Goal: Transaction & Acquisition: Purchase product/service

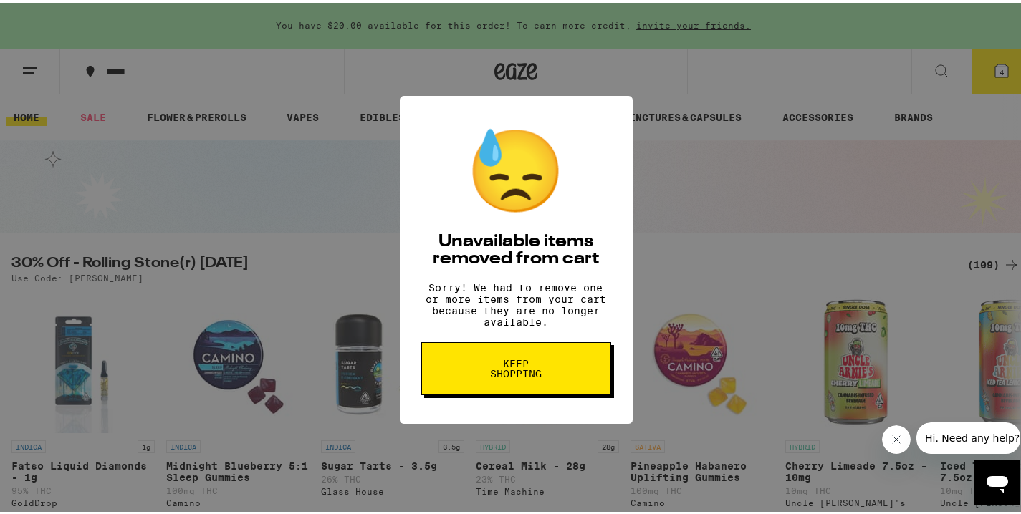
click at [538, 355] on button "Keep Shopping" at bounding box center [516, 366] width 190 height 53
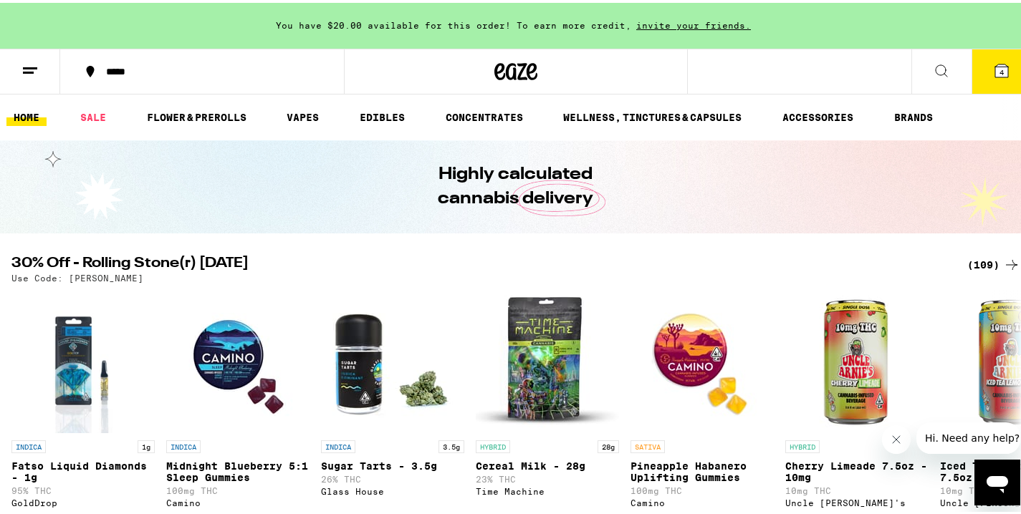
click at [995, 64] on icon at bounding box center [1001, 68] width 13 height 13
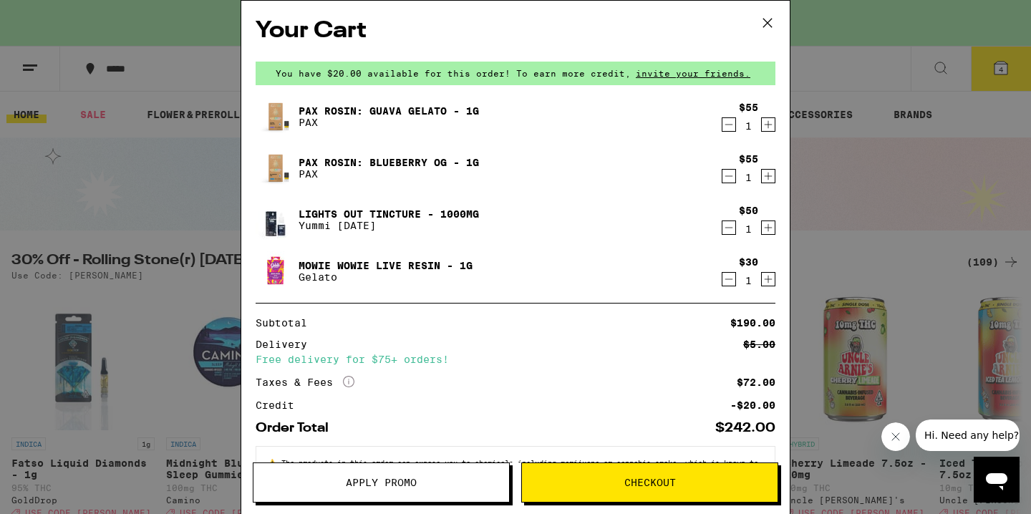
click at [723, 126] on icon "Decrement" at bounding box center [729, 124] width 13 height 17
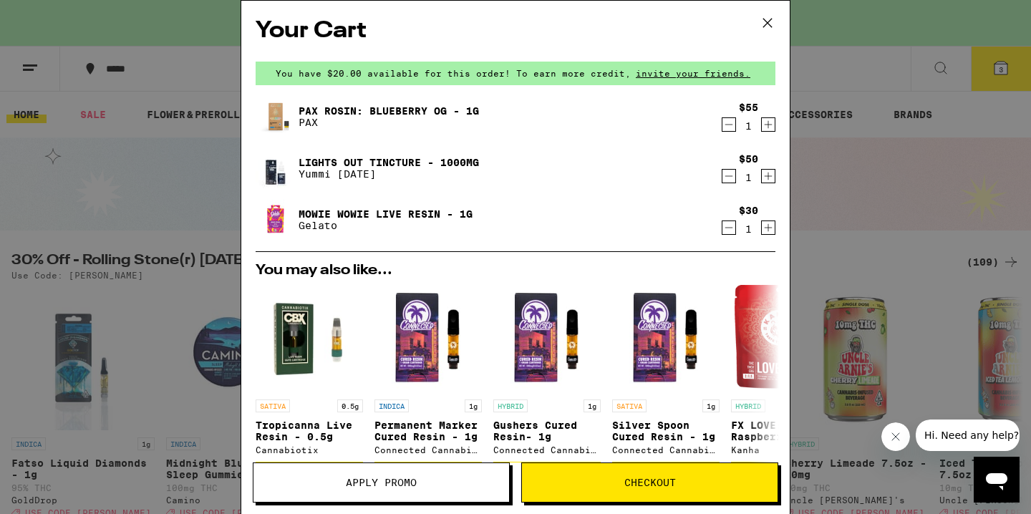
click at [723, 126] on icon "Decrement" at bounding box center [729, 124] width 13 height 17
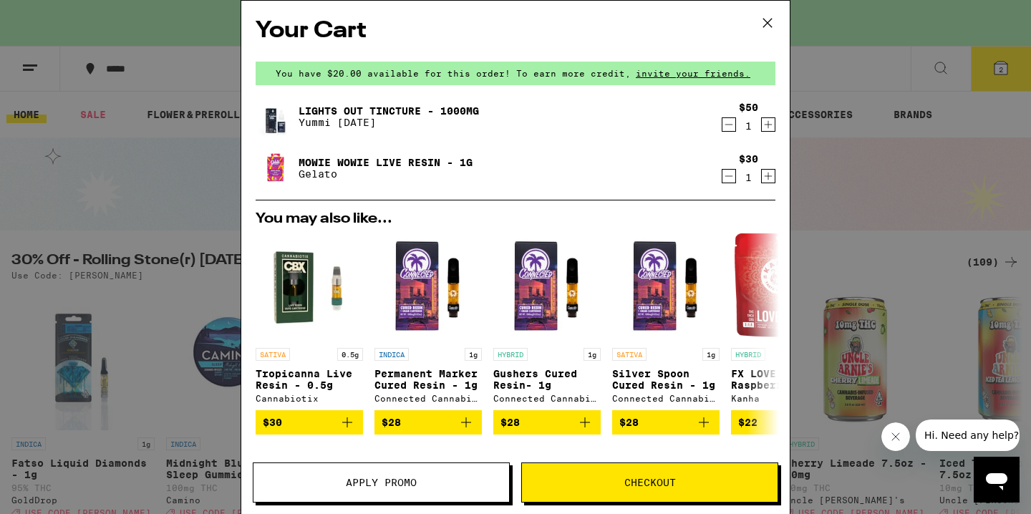
click at [723, 126] on icon "Decrement" at bounding box center [729, 124] width 13 height 17
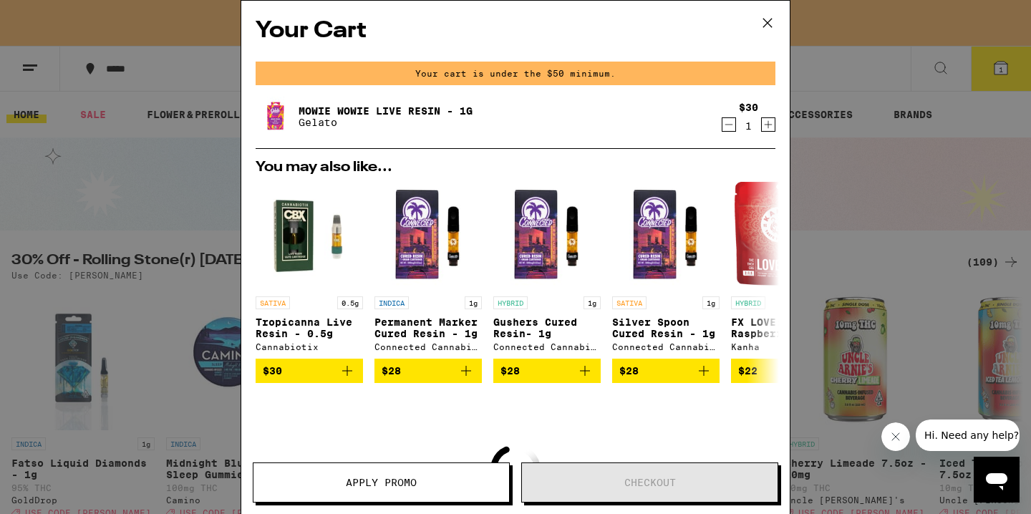
click at [723, 126] on icon "Decrement" at bounding box center [729, 124] width 13 height 17
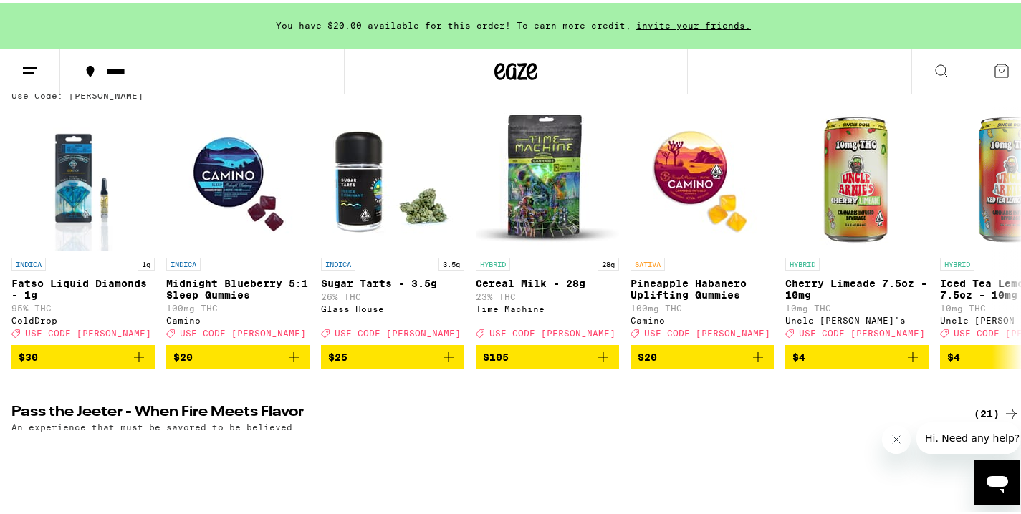
scroll to position [178, 0]
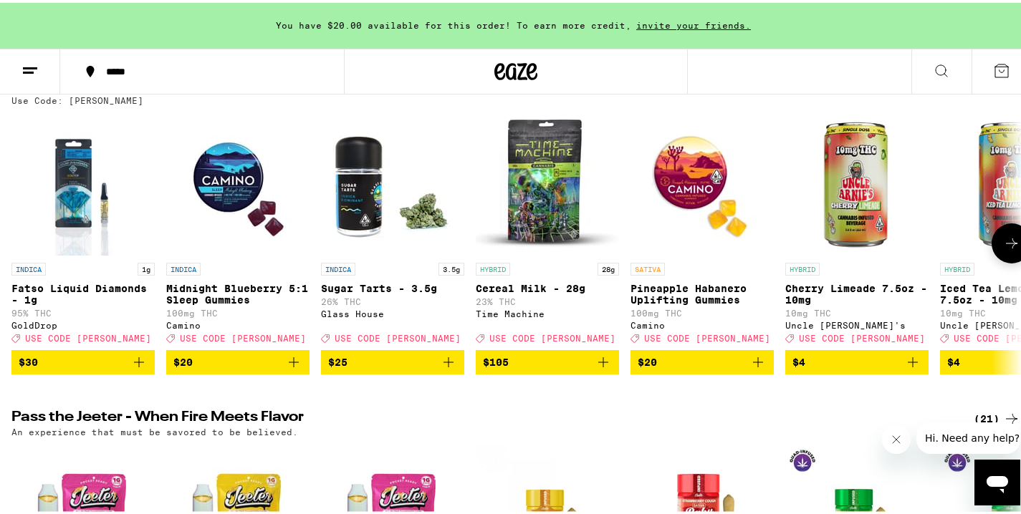
click at [1003, 244] on icon at bounding box center [1011, 240] width 17 height 17
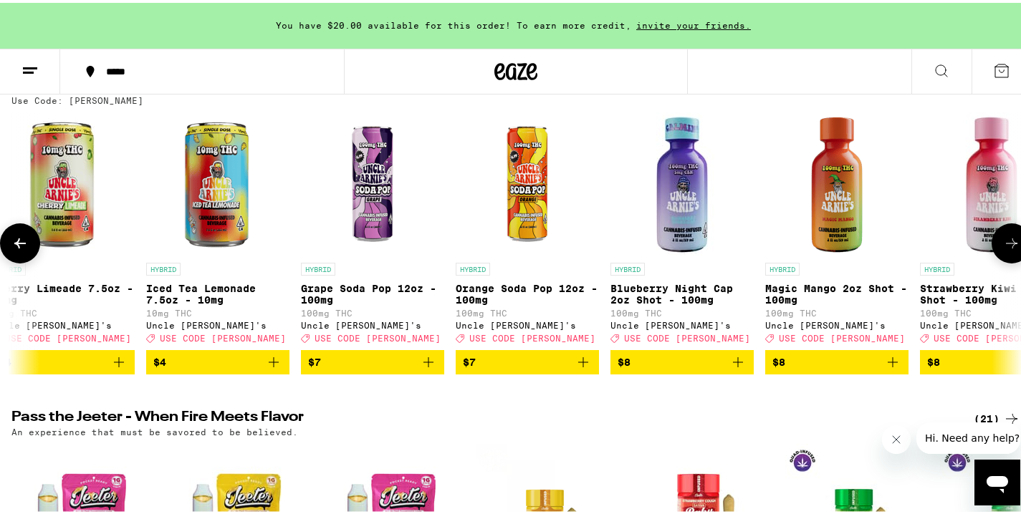
scroll to position [0, 842]
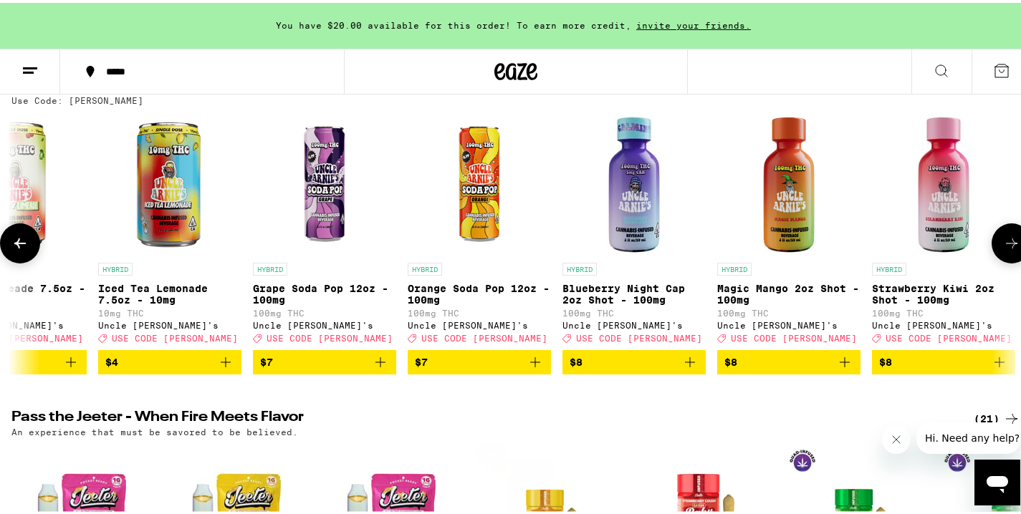
click at [1003, 244] on icon at bounding box center [1011, 240] width 17 height 17
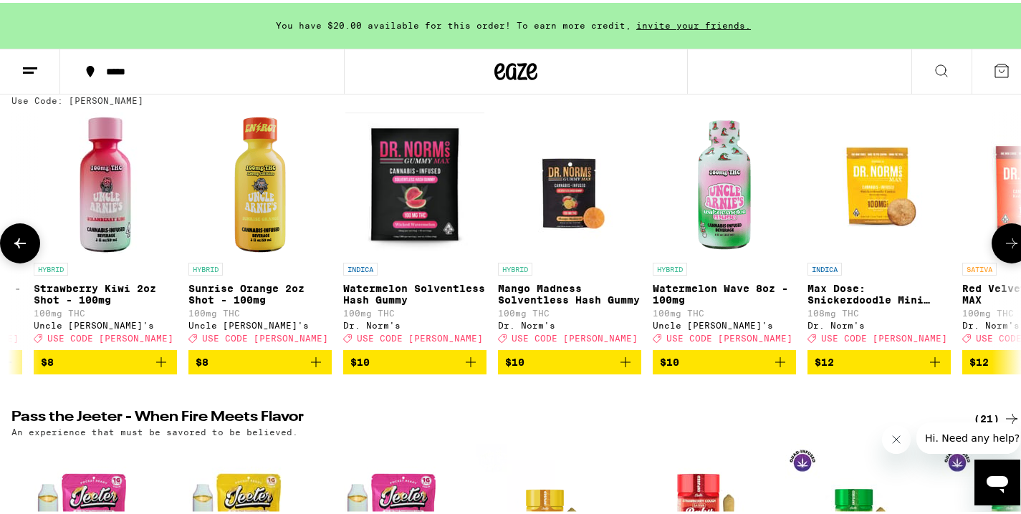
scroll to position [0, 1683]
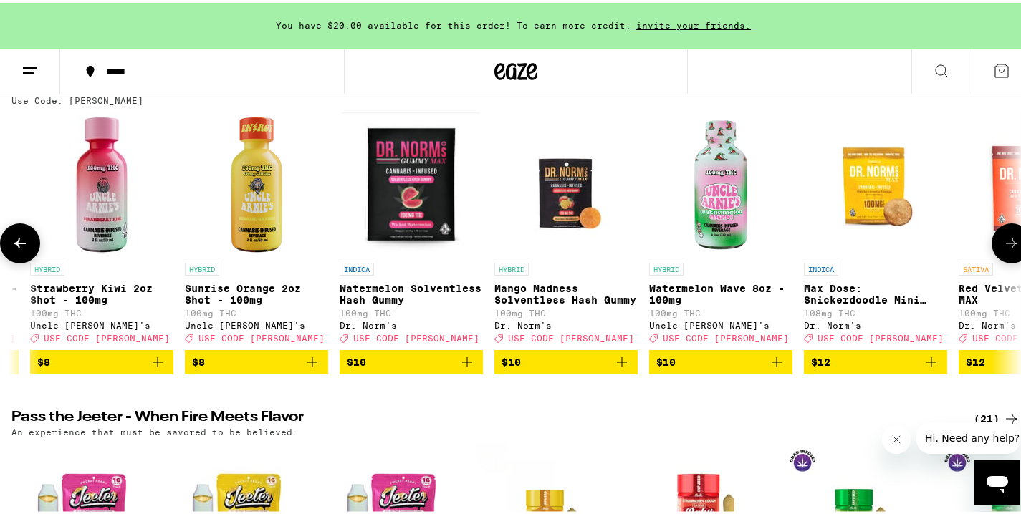
click at [1003, 244] on icon at bounding box center [1011, 240] width 17 height 17
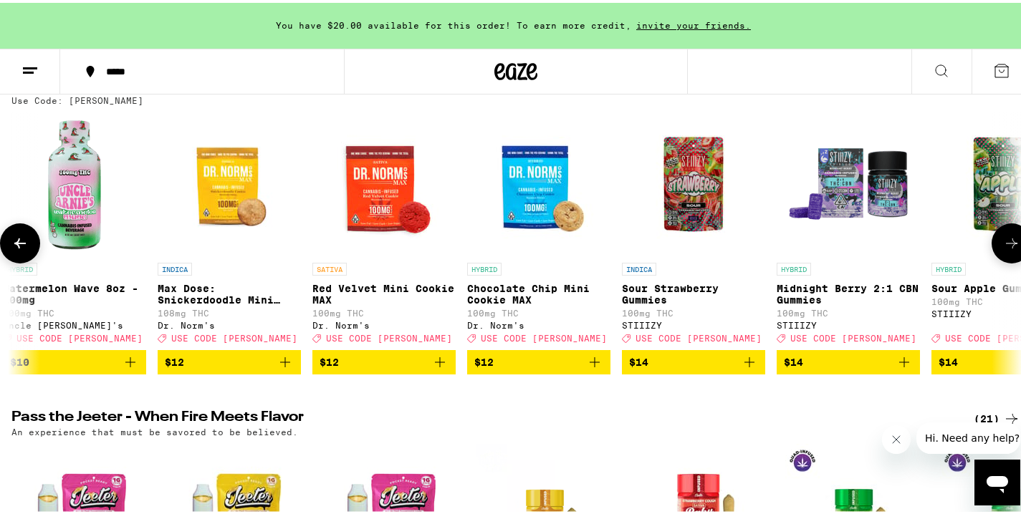
scroll to position [0, 2525]
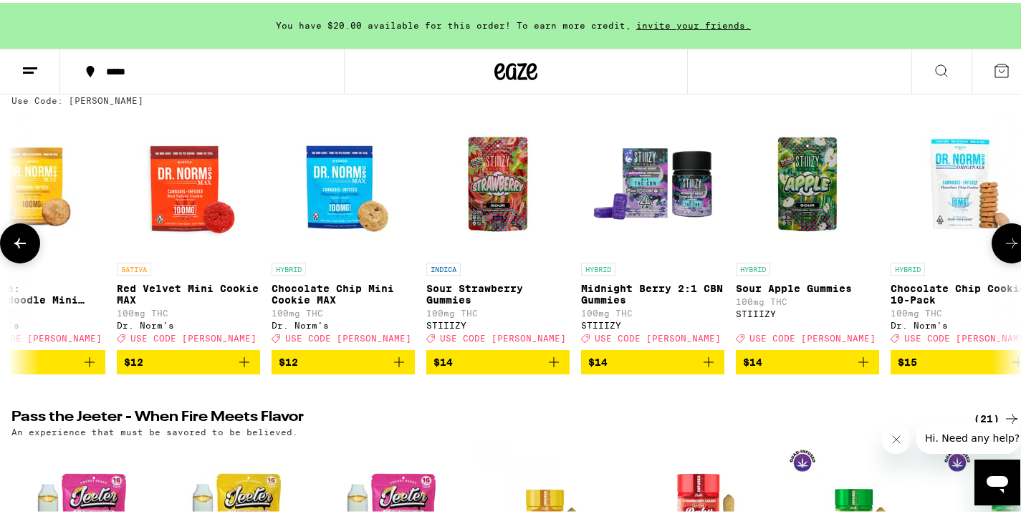
click at [1003, 244] on icon at bounding box center [1011, 240] width 17 height 17
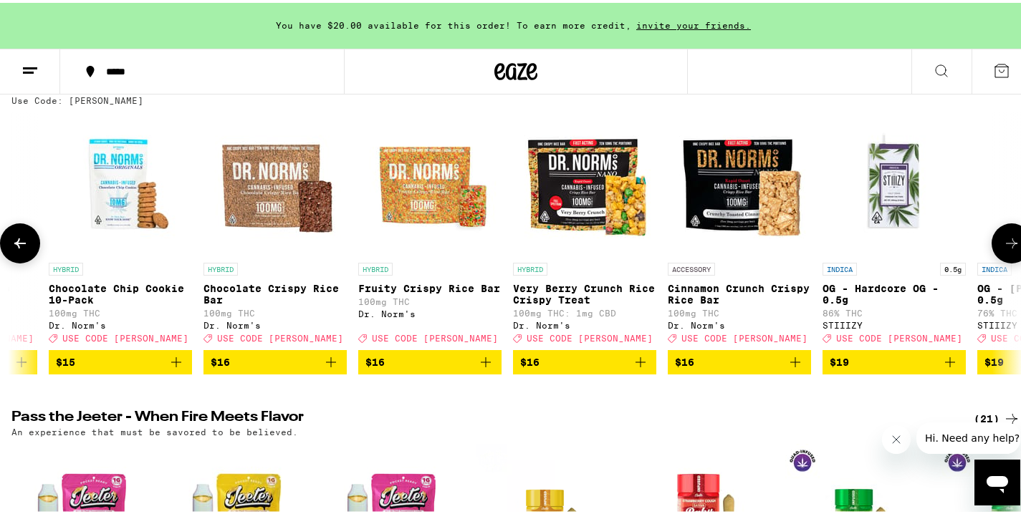
click at [1003, 244] on icon at bounding box center [1011, 240] width 17 height 17
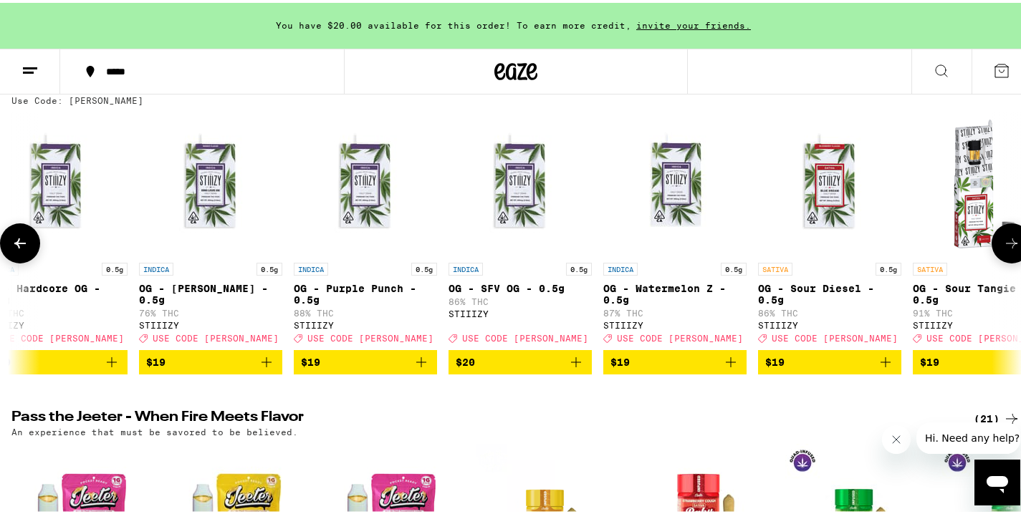
scroll to position [0, 4208]
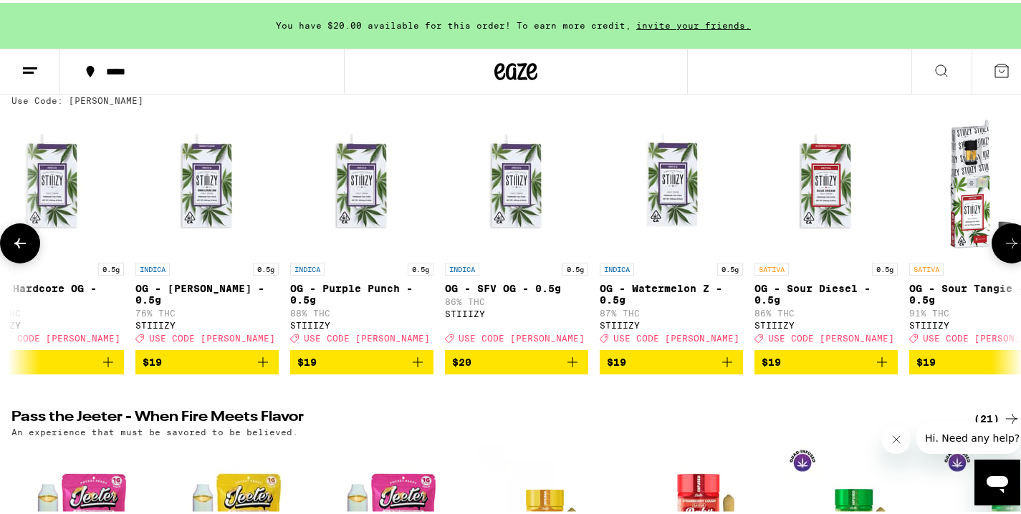
click at [1003, 244] on icon at bounding box center [1011, 240] width 17 height 17
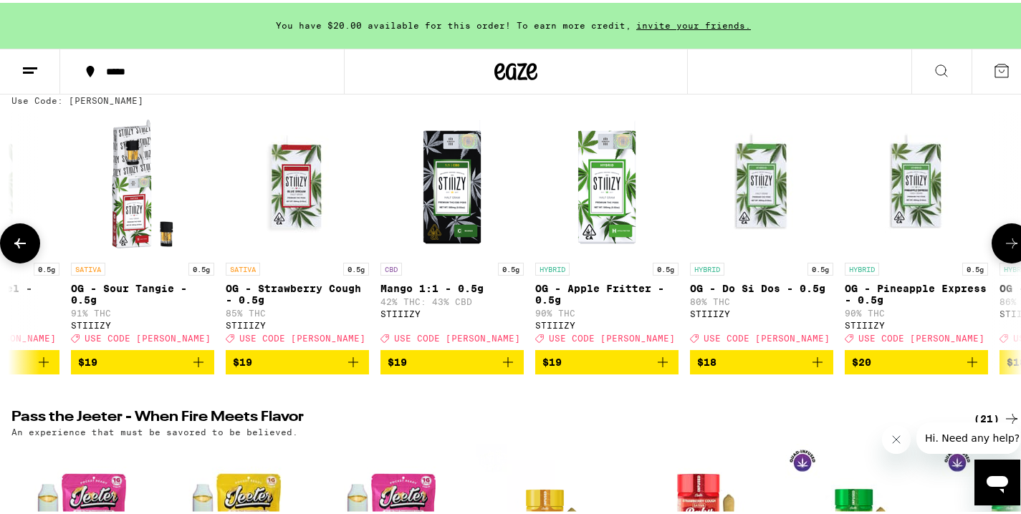
scroll to position [0, 5050]
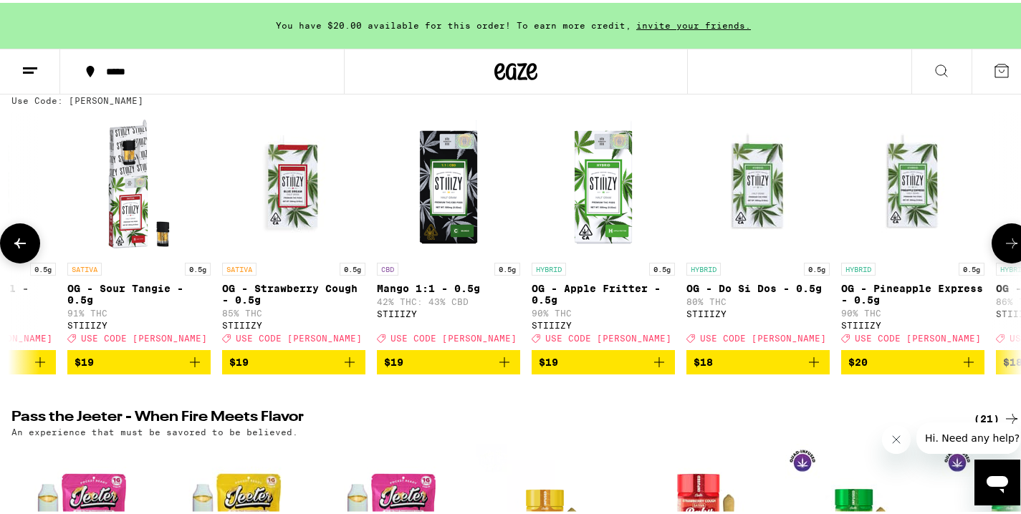
click at [1003, 244] on icon at bounding box center [1011, 240] width 17 height 17
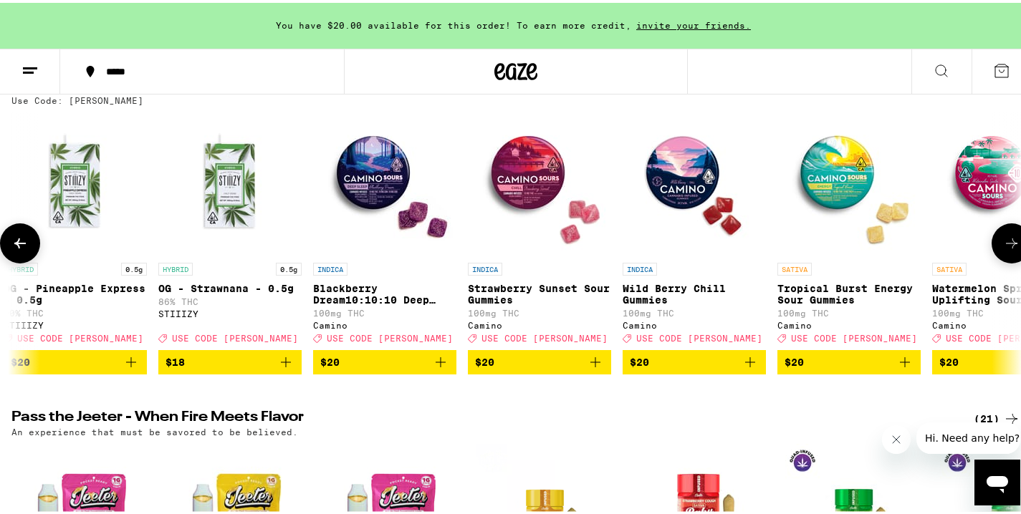
scroll to position [0, 5891]
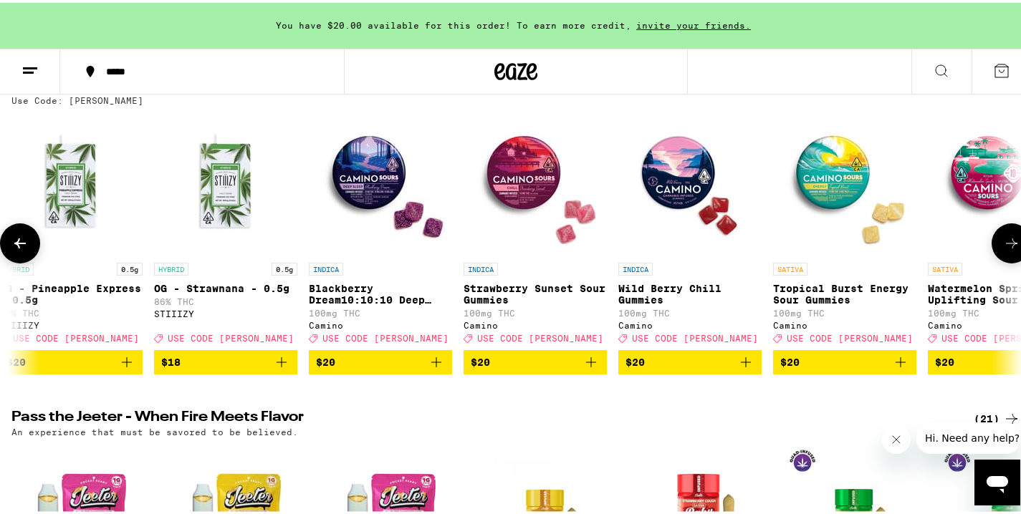
click at [1003, 244] on icon at bounding box center [1011, 240] width 17 height 17
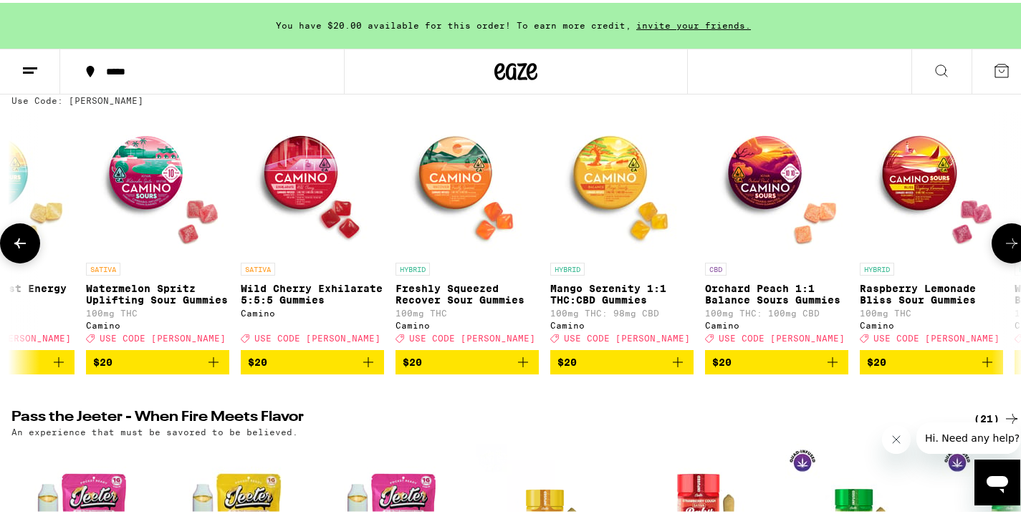
click at [1003, 244] on icon at bounding box center [1011, 240] width 17 height 17
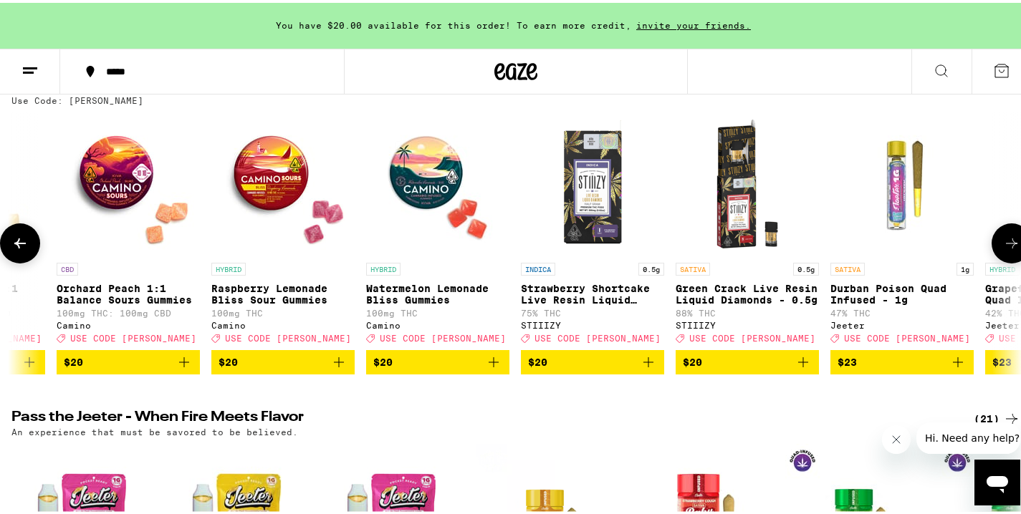
scroll to position [0, 7575]
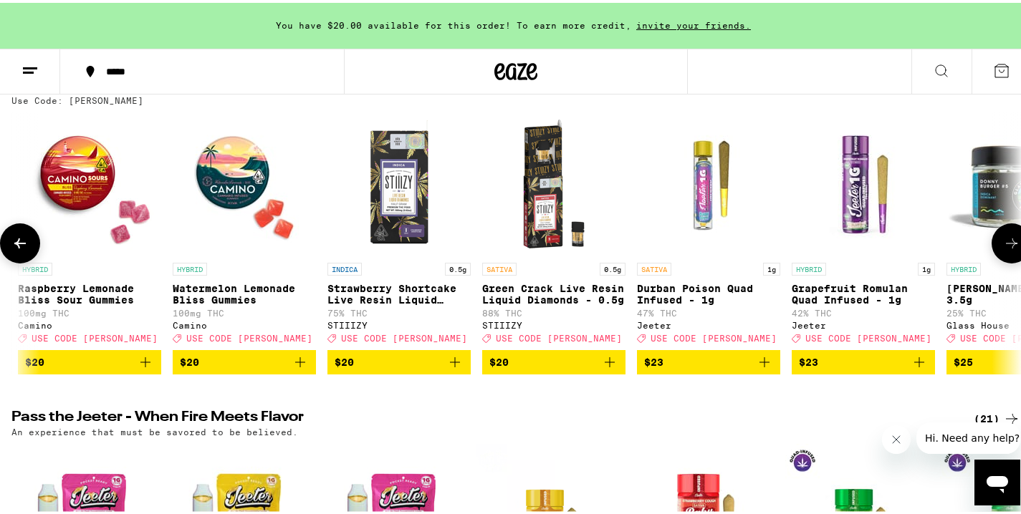
click at [1003, 244] on icon at bounding box center [1011, 240] width 17 height 17
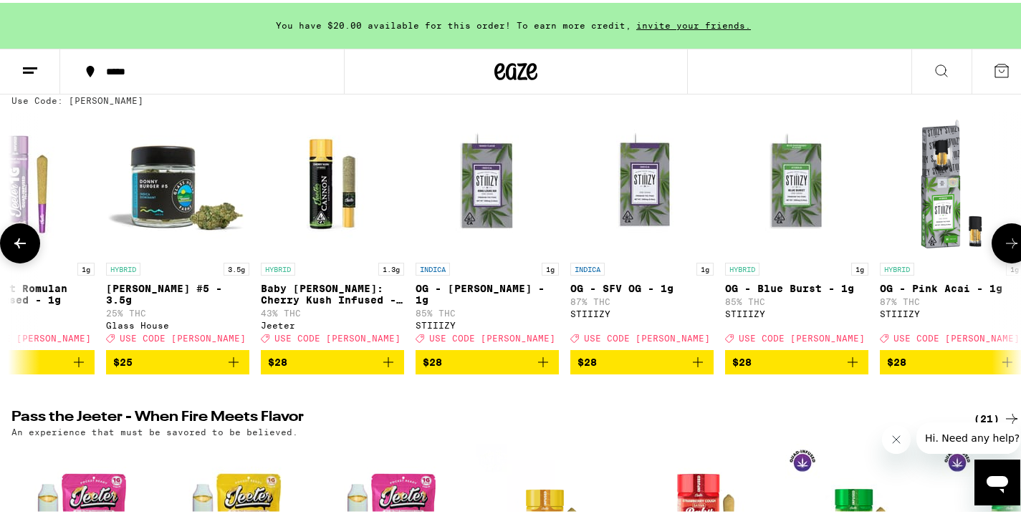
scroll to position [0, 8416]
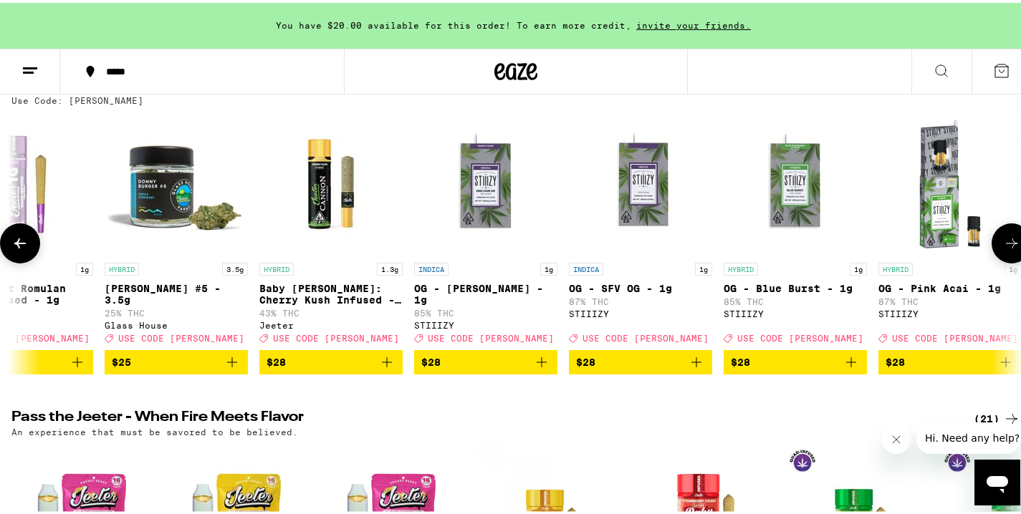
click at [29, 243] on button at bounding box center [20, 241] width 40 height 40
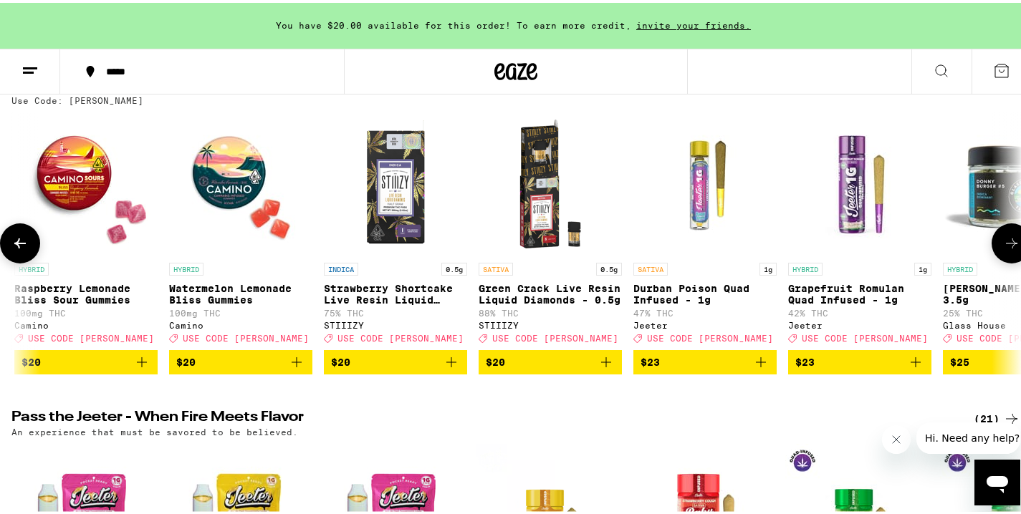
scroll to position [0, 7575]
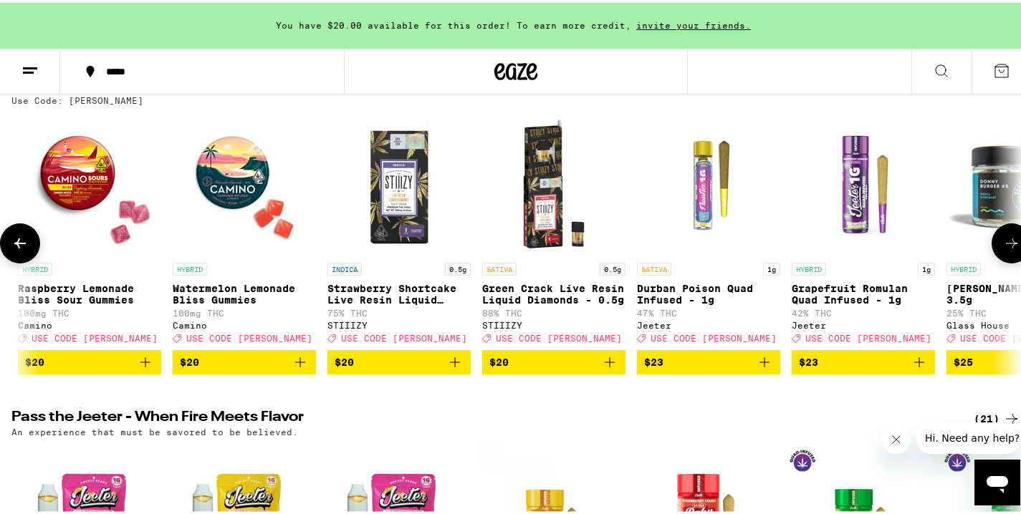
click at [1003, 242] on icon at bounding box center [1011, 240] width 17 height 17
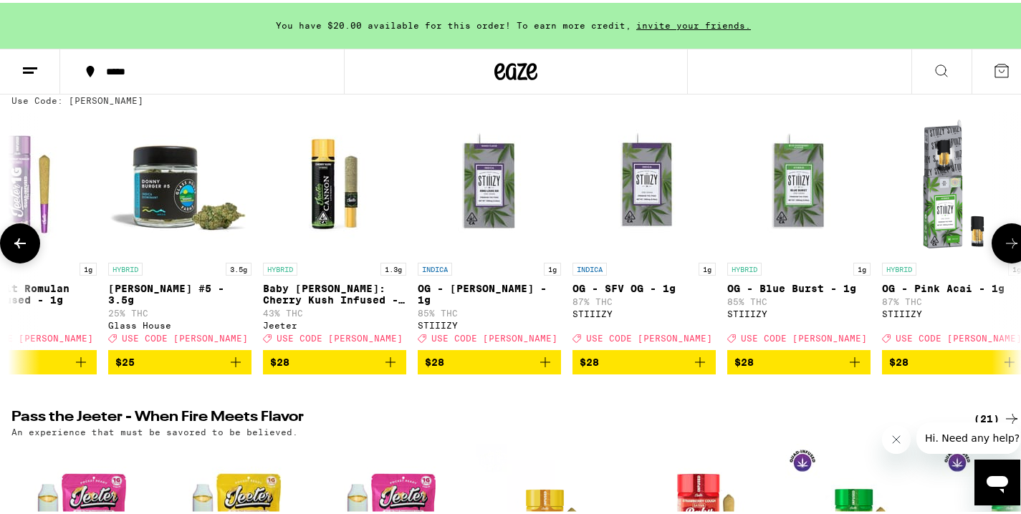
scroll to position [0, 8416]
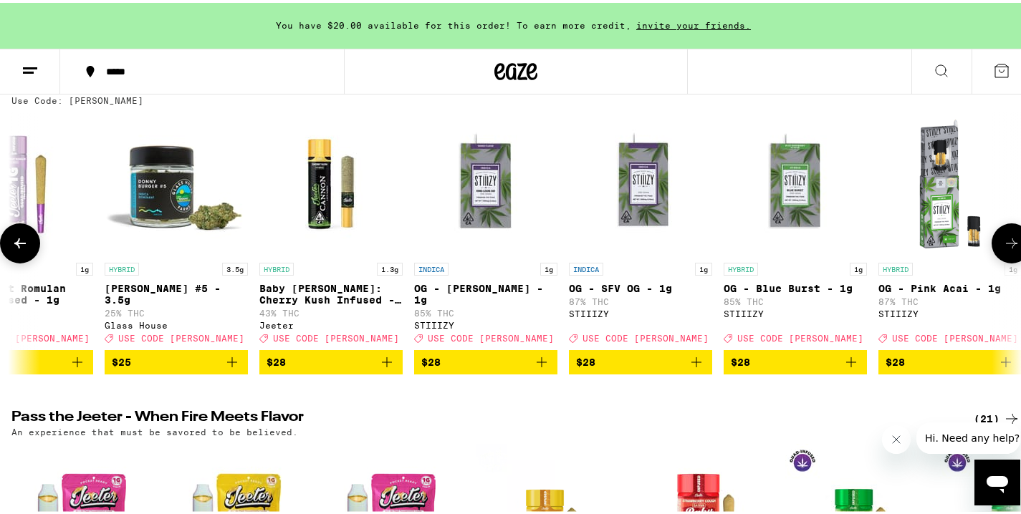
click at [1003, 242] on icon at bounding box center [1011, 240] width 17 height 17
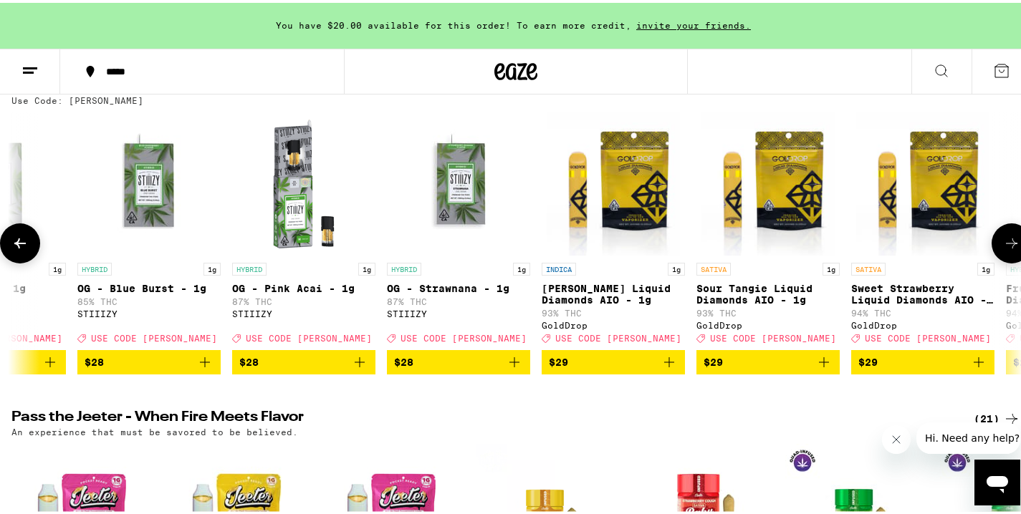
scroll to position [0, 9258]
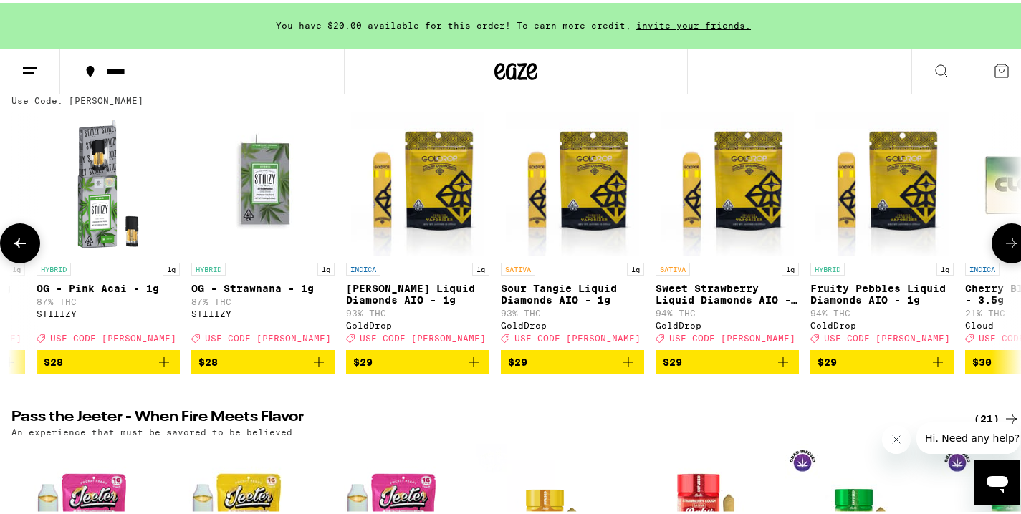
click at [1003, 240] on icon at bounding box center [1011, 240] width 17 height 17
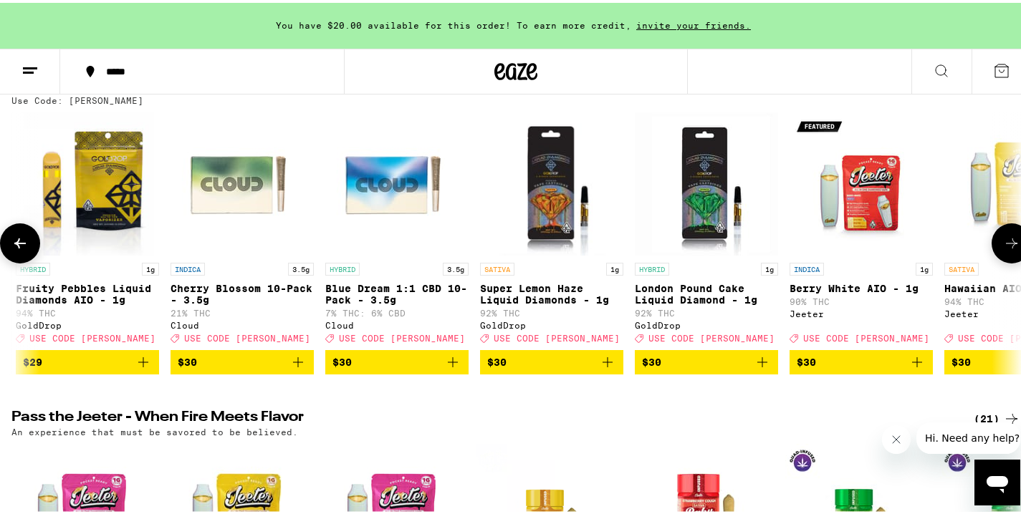
scroll to position [0, 10100]
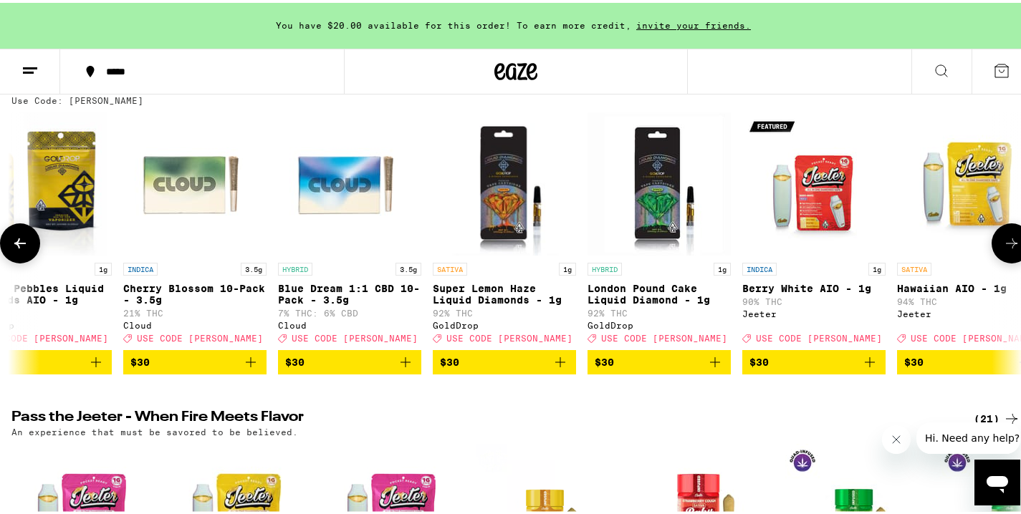
click at [1003, 240] on icon at bounding box center [1011, 240] width 17 height 17
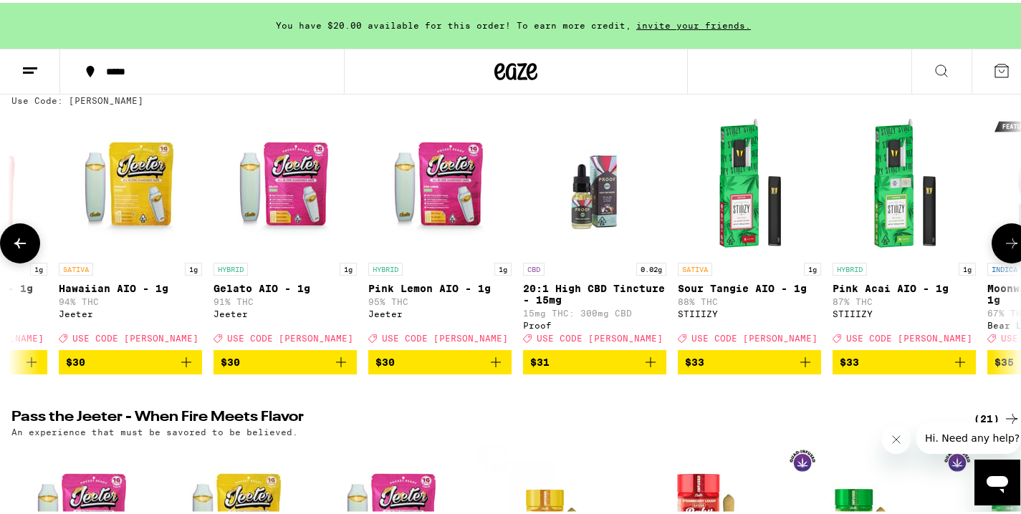
scroll to position [0, 10941]
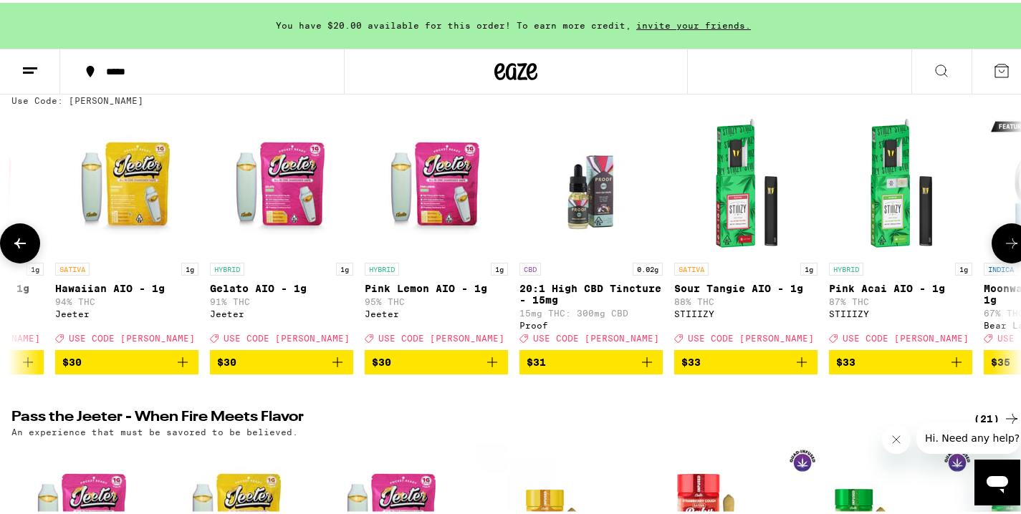
click at [461, 205] on img "Open page for Pink Lemon AIO - 1g from Jeeter" at bounding box center [436, 181] width 143 height 143
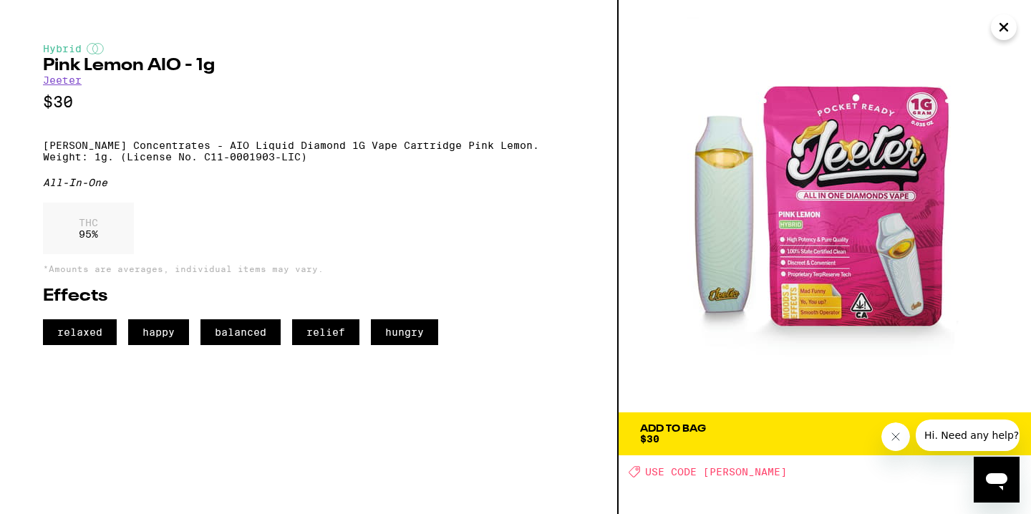
click at [1002, 31] on icon "Close" at bounding box center [1004, 26] width 17 height 21
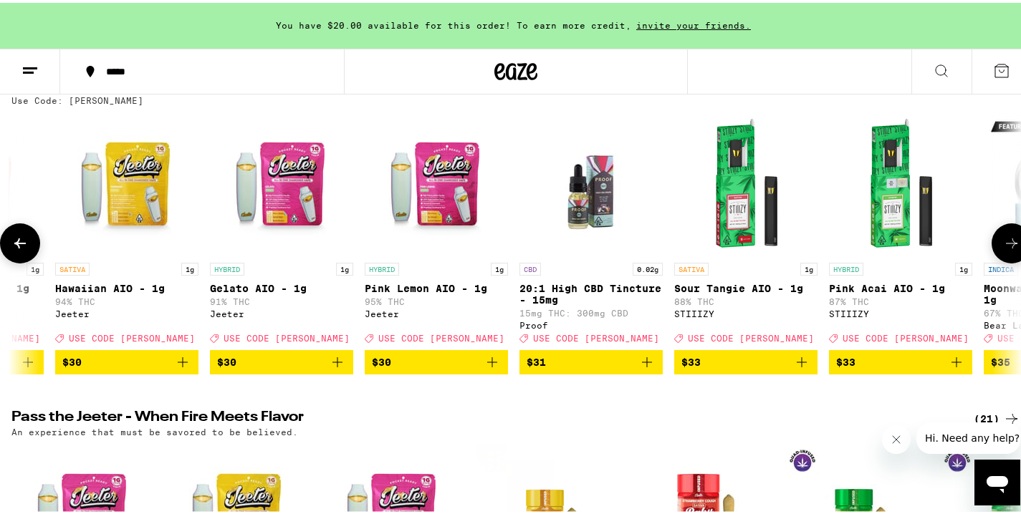
click at [1003, 249] on icon at bounding box center [1011, 240] width 17 height 17
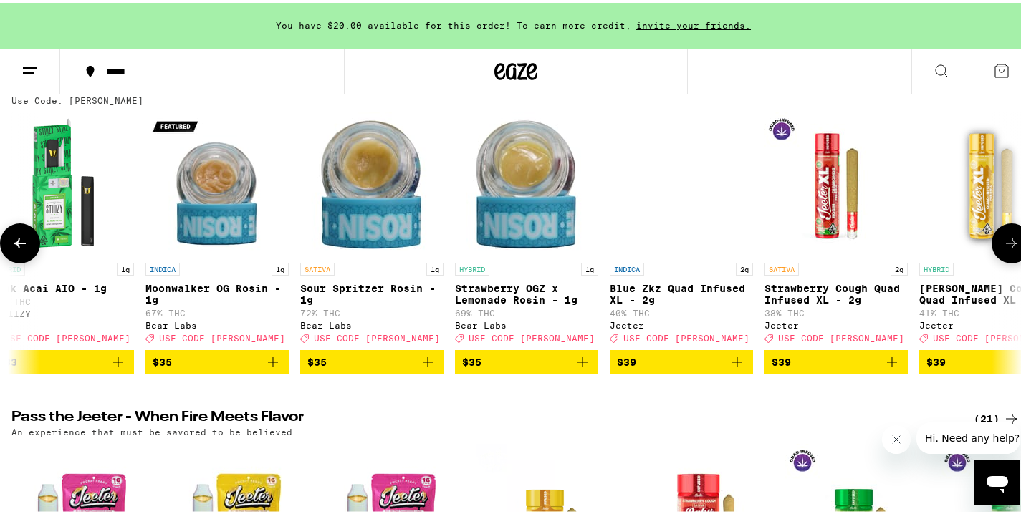
scroll to position [0, 11783]
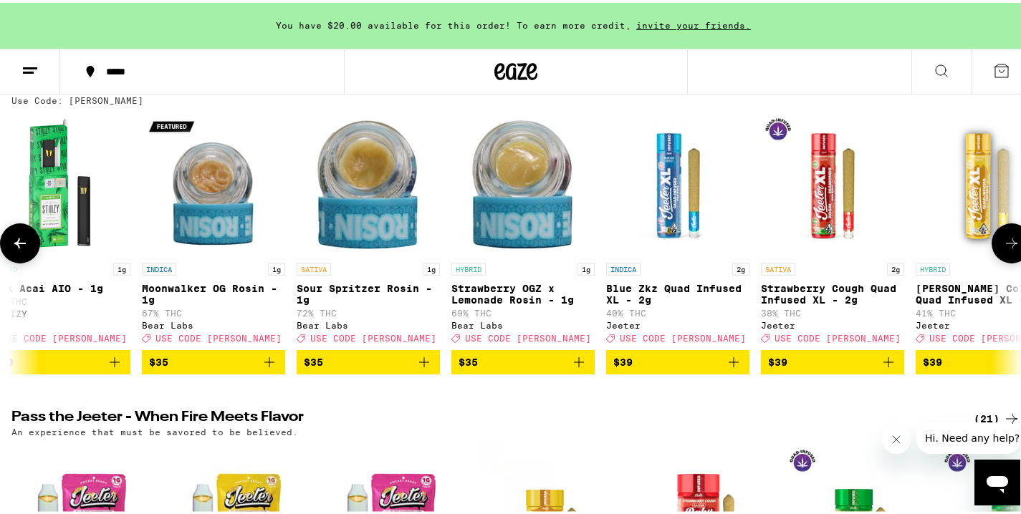
click at [19, 246] on icon at bounding box center [19, 241] width 11 height 10
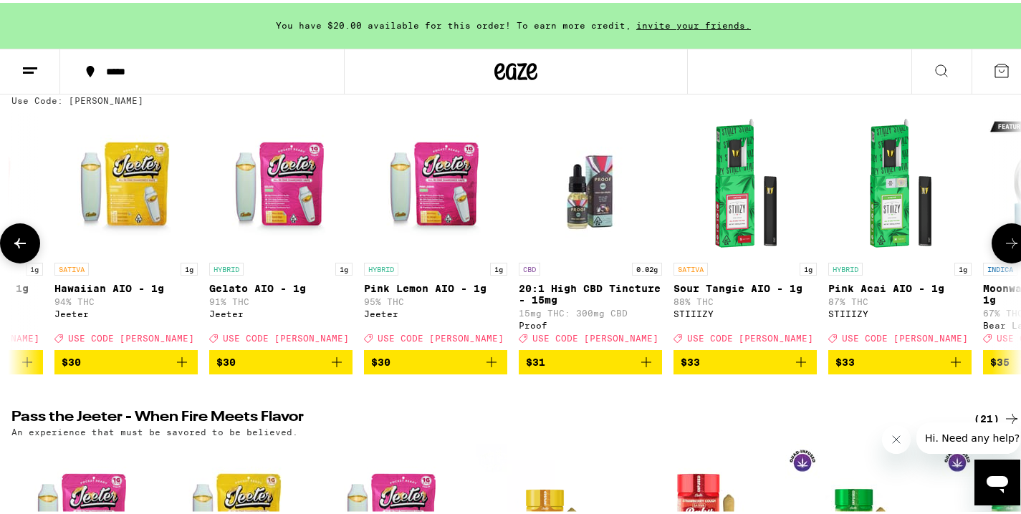
scroll to position [0, 10941]
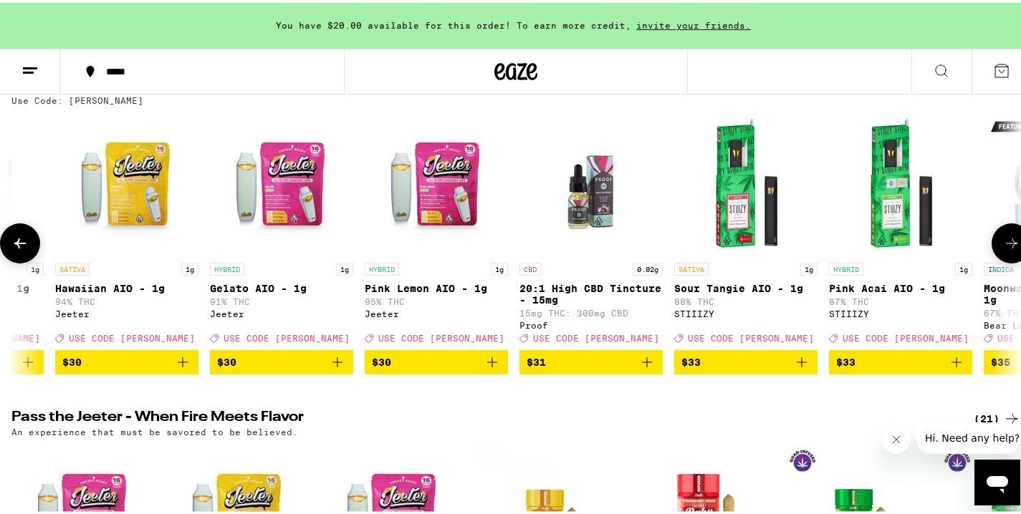
click at [492, 211] on img "Open page for Pink Lemon AIO - 1g from Jeeter" at bounding box center [436, 181] width 143 height 143
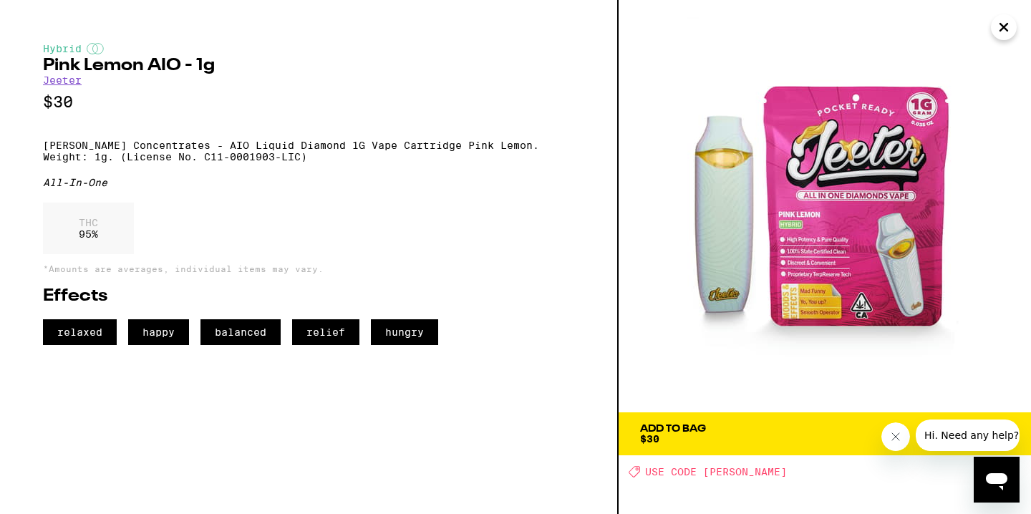
click at [999, 24] on icon "Close" at bounding box center [1004, 26] width 17 height 21
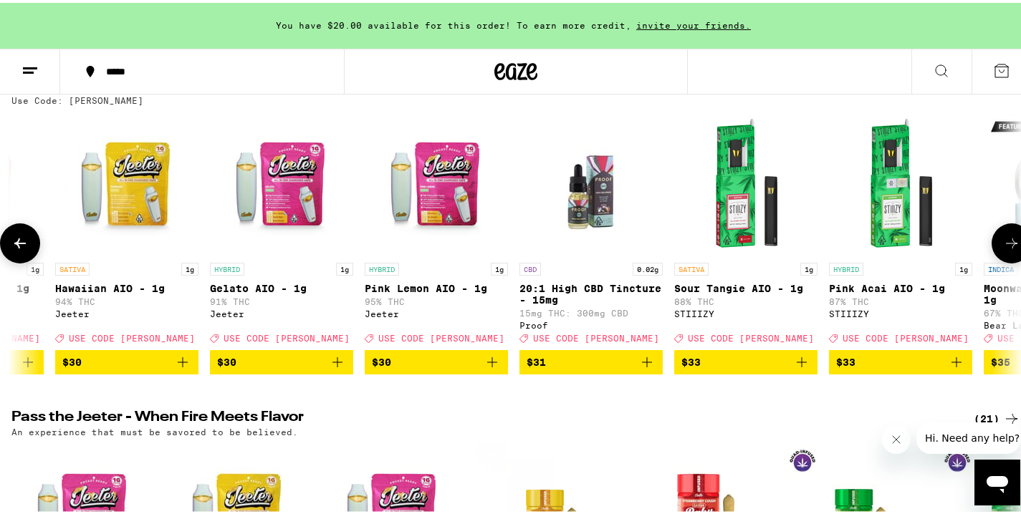
click at [1003, 249] on icon at bounding box center [1011, 240] width 17 height 17
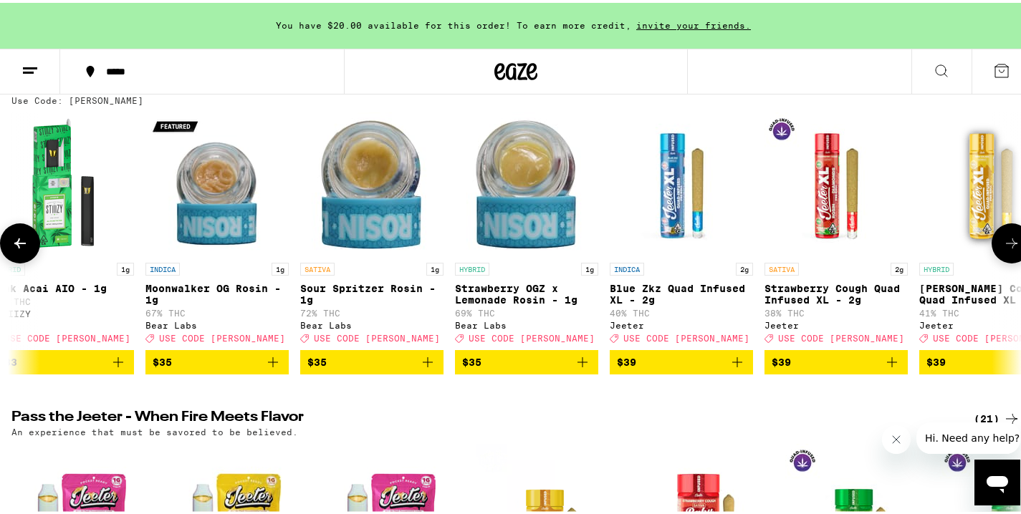
scroll to position [0, 11783]
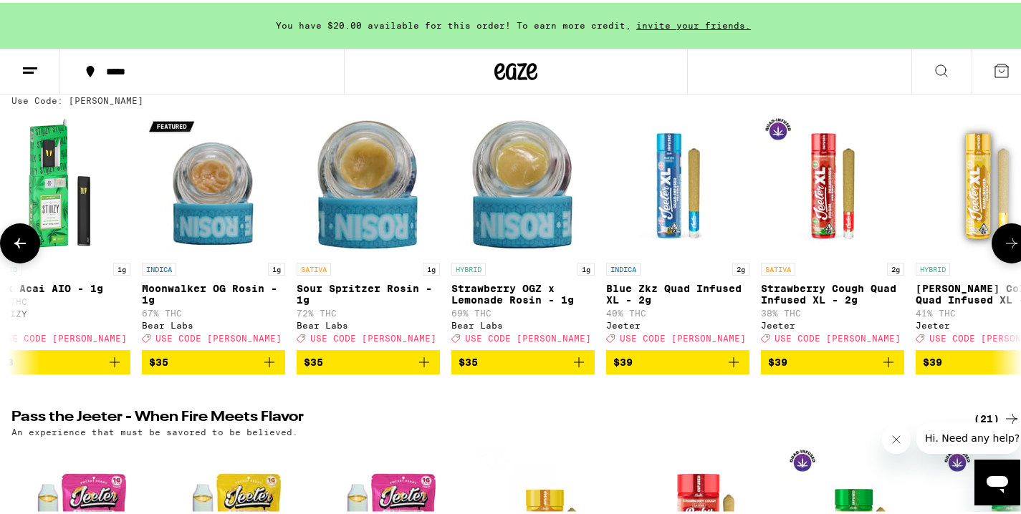
click at [1003, 249] on icon at bounding box center [1011, 240] width 17 height 17
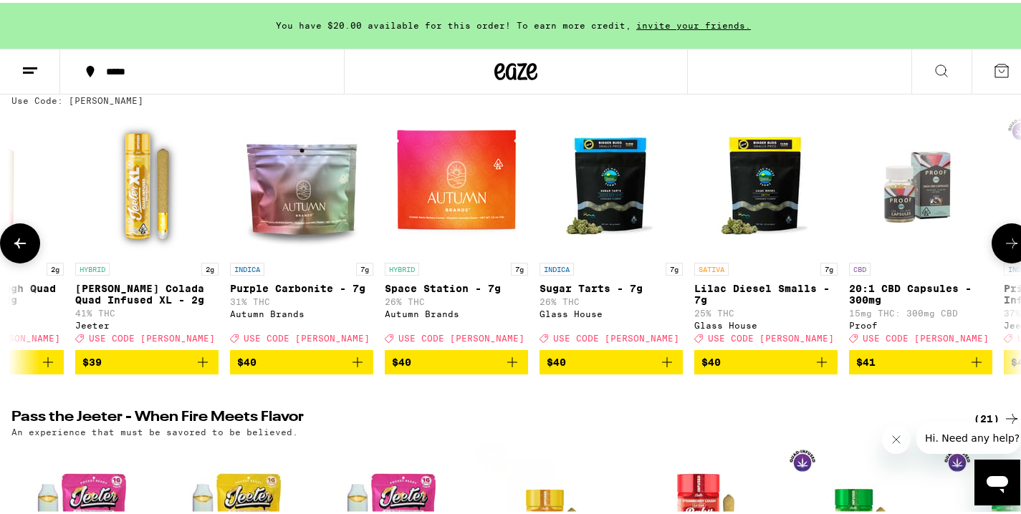
scroll to position [0, 12624]
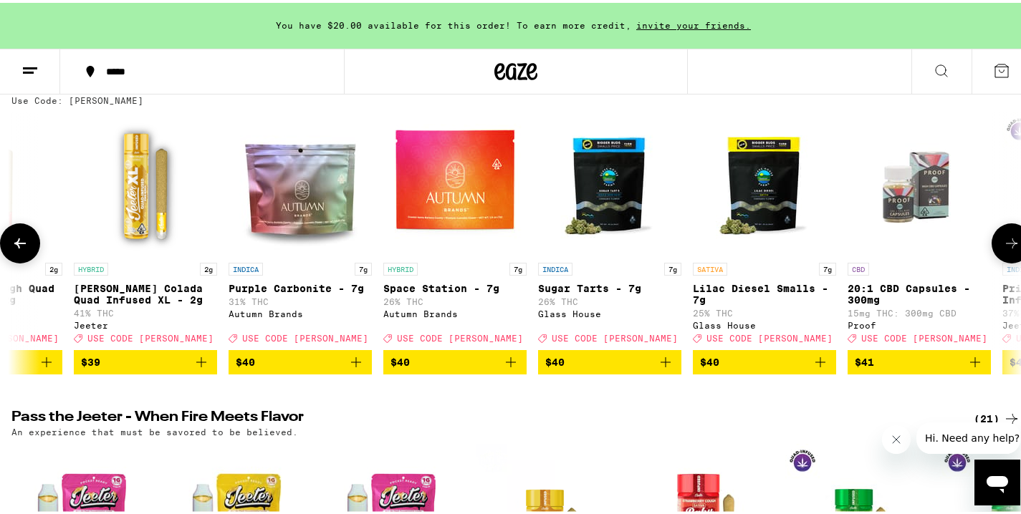
click at [1003, 249] on icon at bounding box center [1011, 240] width 17 height 17
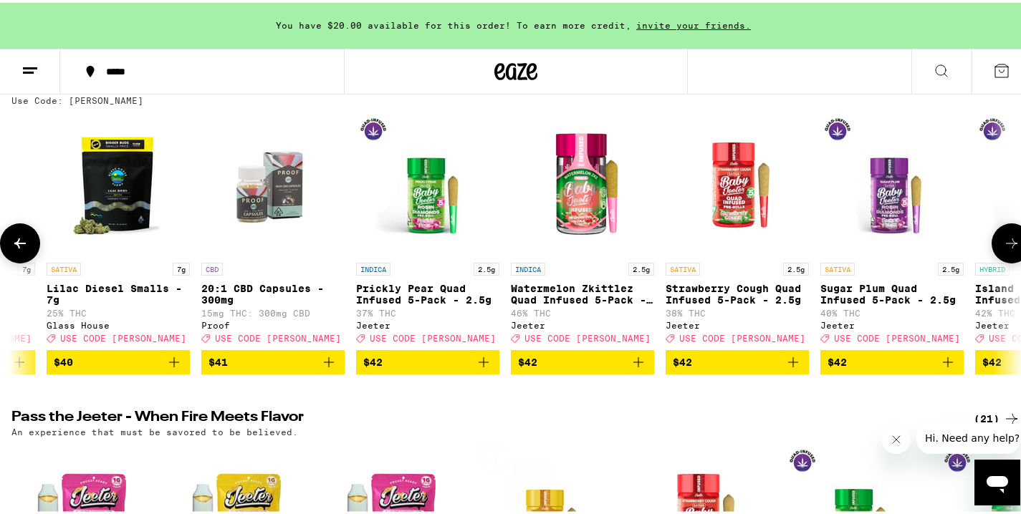
scroll to position [0, 13466]
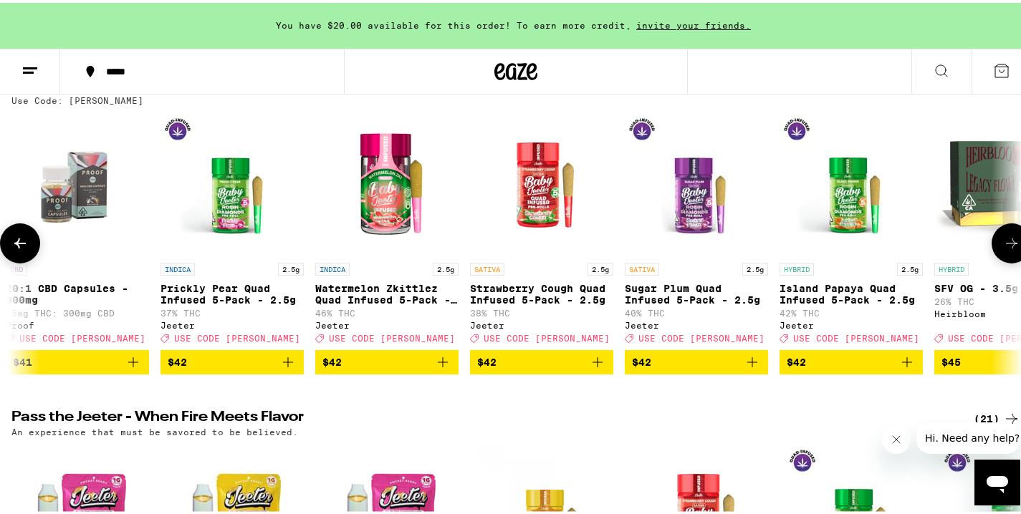
click at [1003, 249] on icon at bounding box center [1011, 240] width 17 height 17
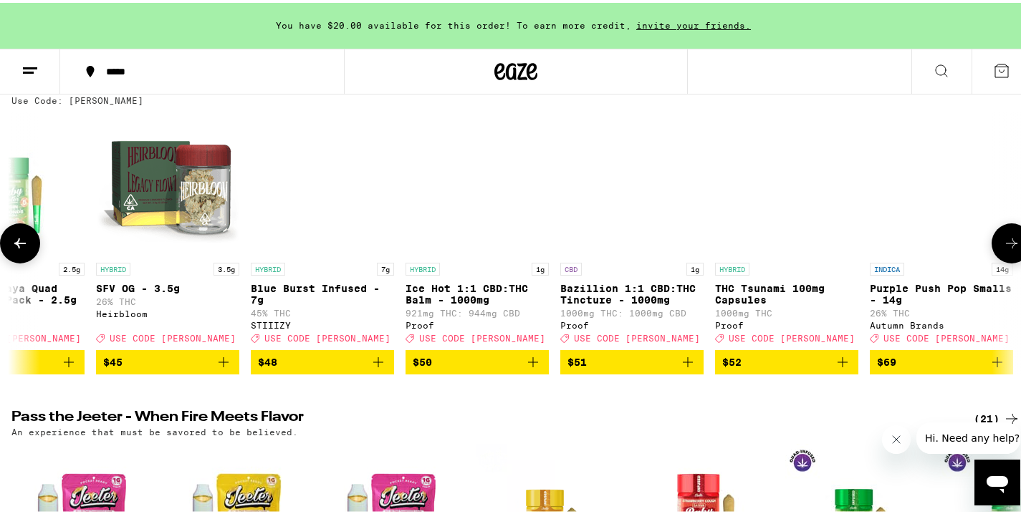
scroll to position [0, 14308]
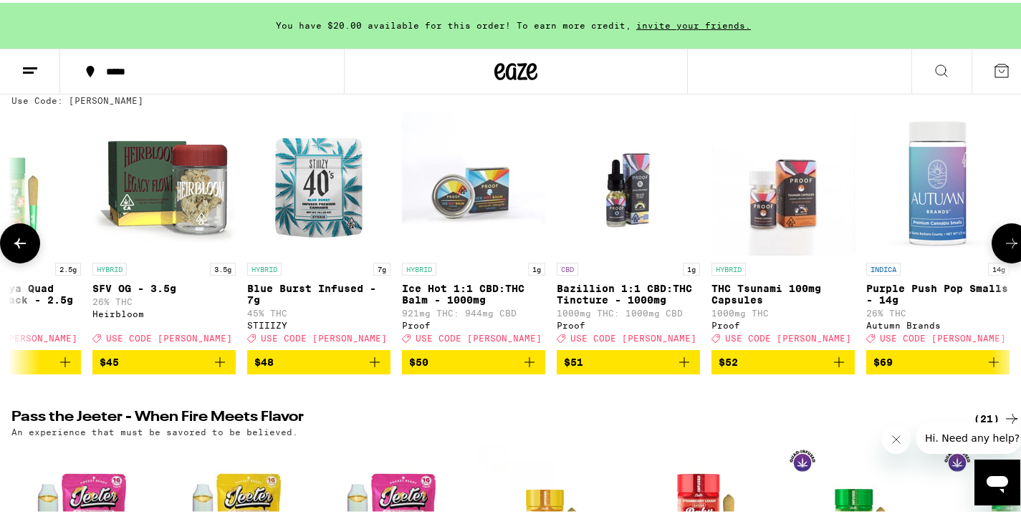
click at [1003, 249] on icon at bounding box center [1011, 240] width 17 height 17
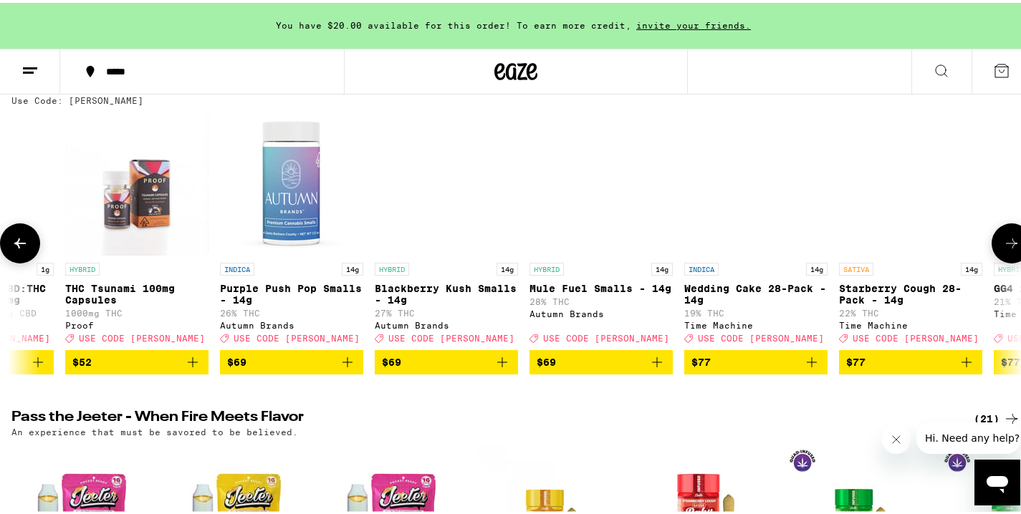
scroll to position [0, 15149]
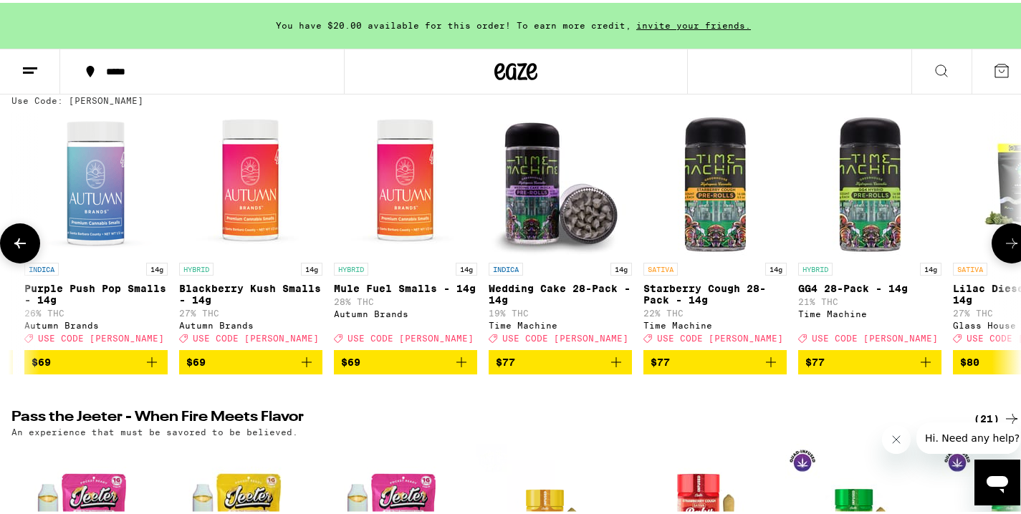
click at [1003, 249] on icon at bounding box center [1011, 240] width 17 height 17
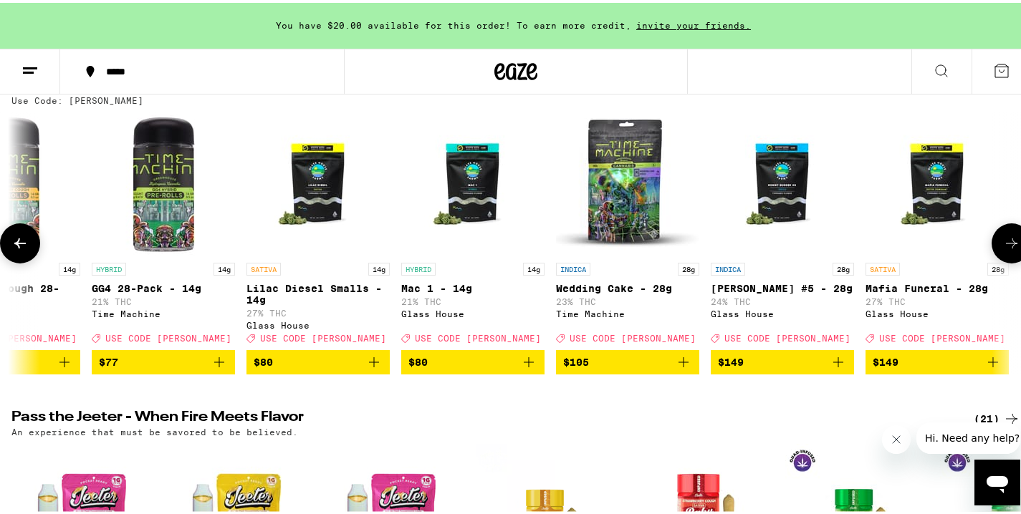
scroll to position [0, 15866]
click at [24, 245] on icon at bounding box center [19, 240] width 17 height 17
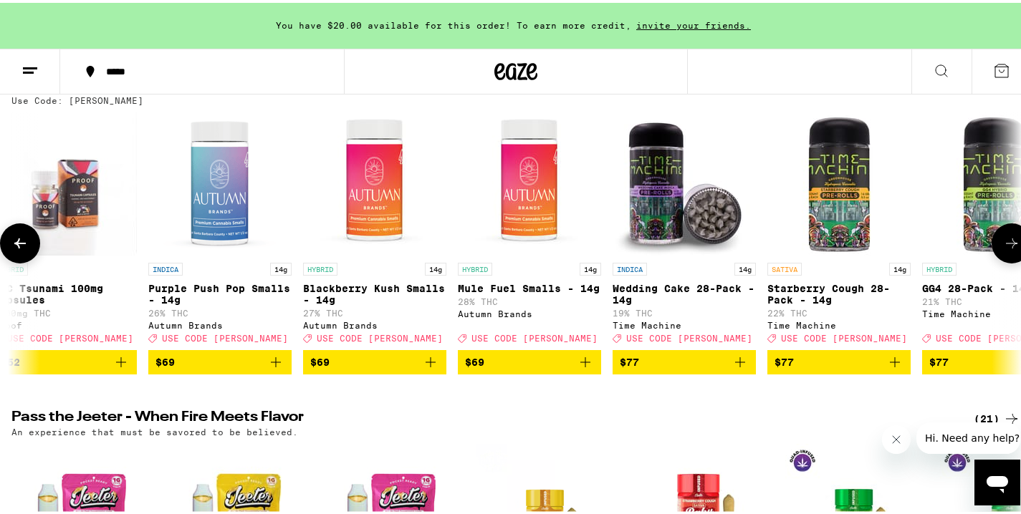
scroll to position [0, 15025]
click at [24, 245] on icon at bounding box center [19, 240] width 17 height 17
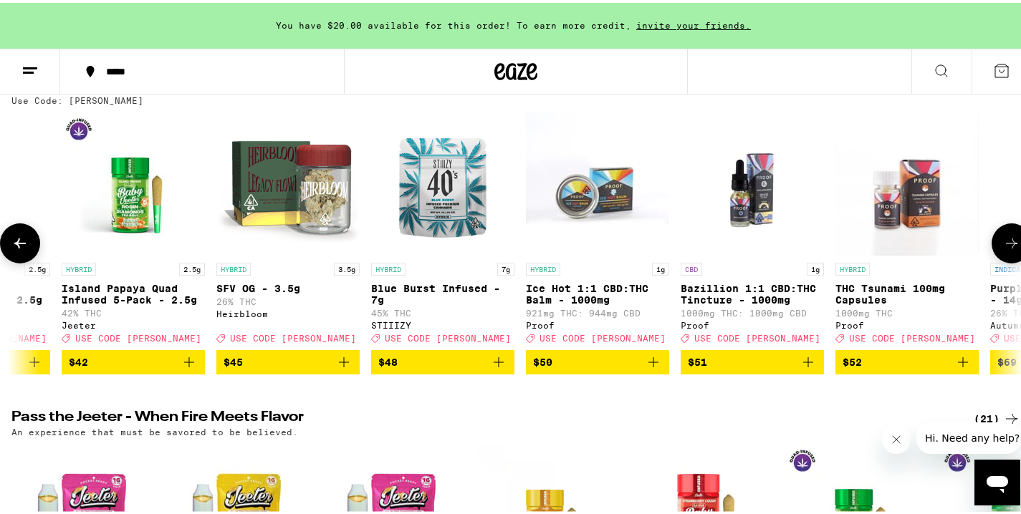
scroll to position [0, 14183]
click at [920, 195] on img "Open page for THC Tsunami 100mg Capsules from Proof" at bounding box center [907, 181] width 143 height 143
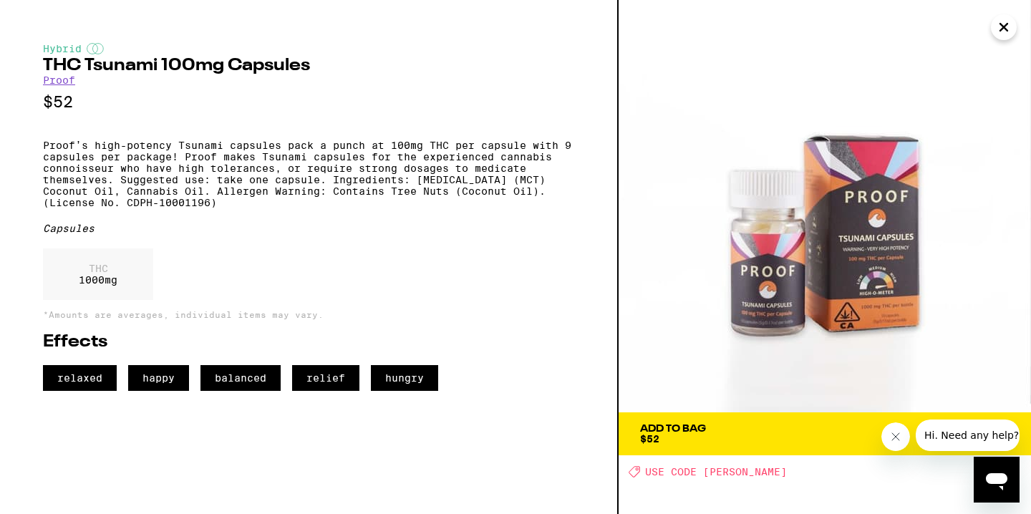
click at [994, 36] on button "Close" at bounding box center [1004, 27] width 26 height 26
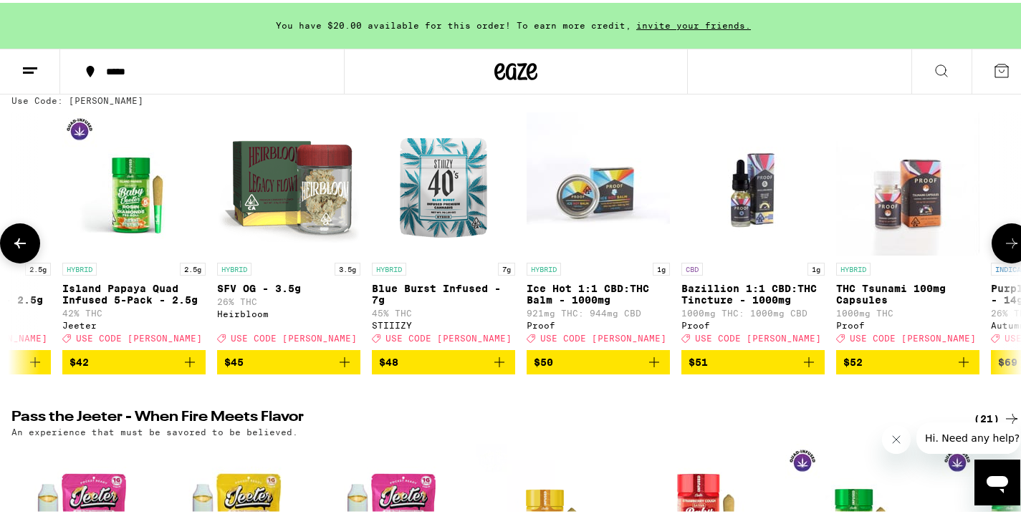
click at [19, 244] on icon at bounding box center [19, 240] width 17 height 17
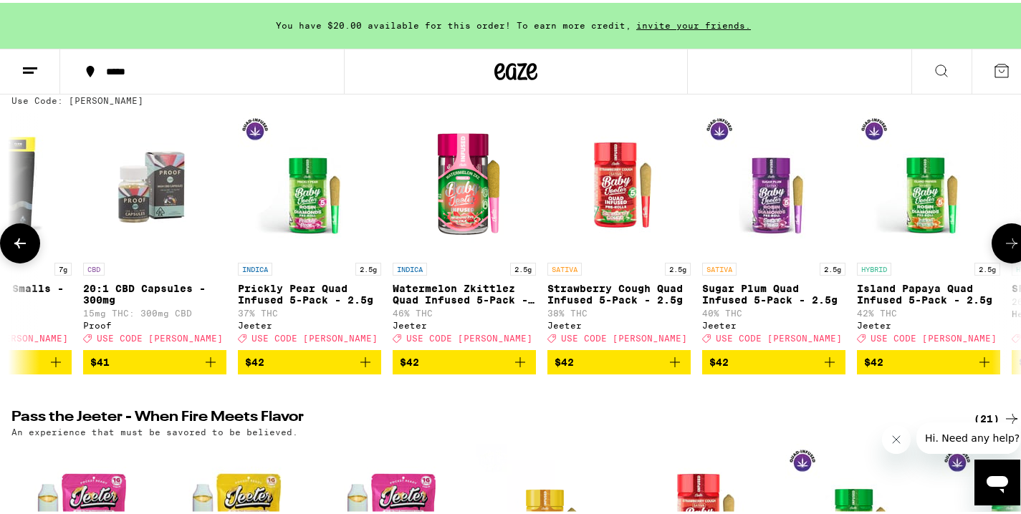
scroll to position [0, 13341]
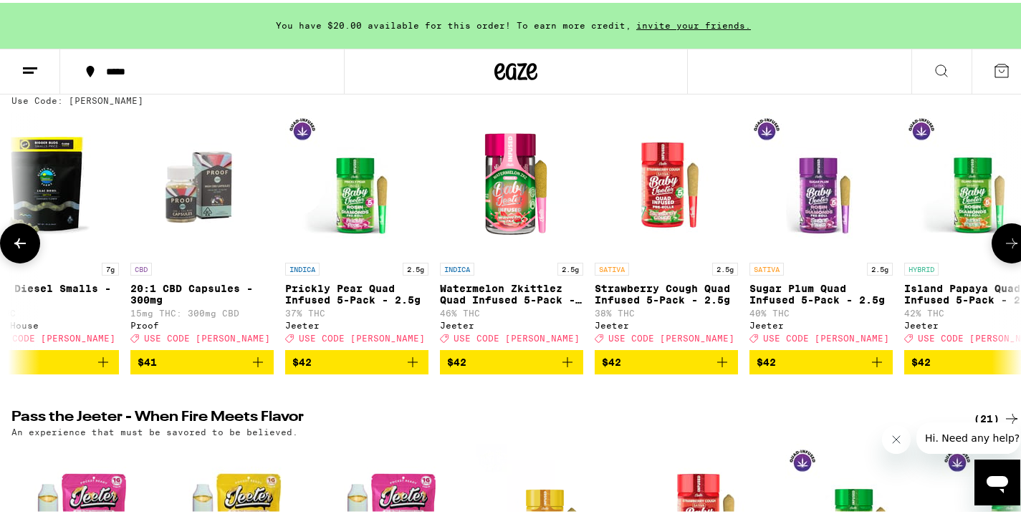
click at [19, 244] on icon at bounding box center [19, 240] width 17 height 17
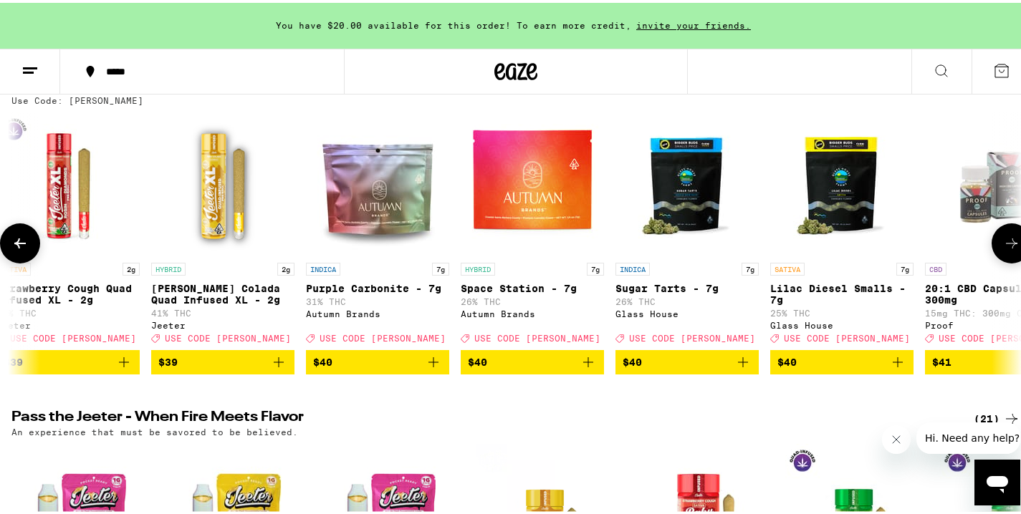
scroll to position [0, 12500]
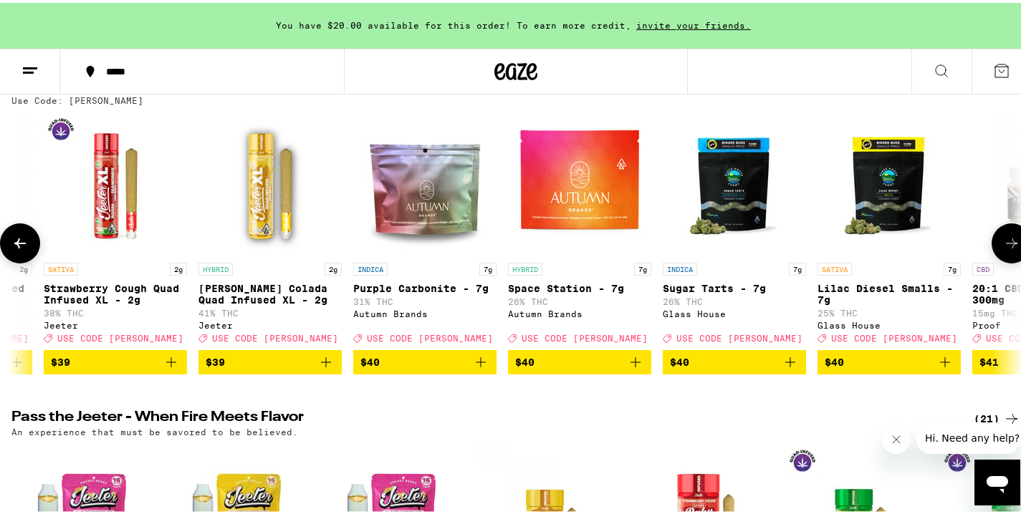
click at [1003, 237] on icon at bounding box center [1011, 240] width 17 height 17
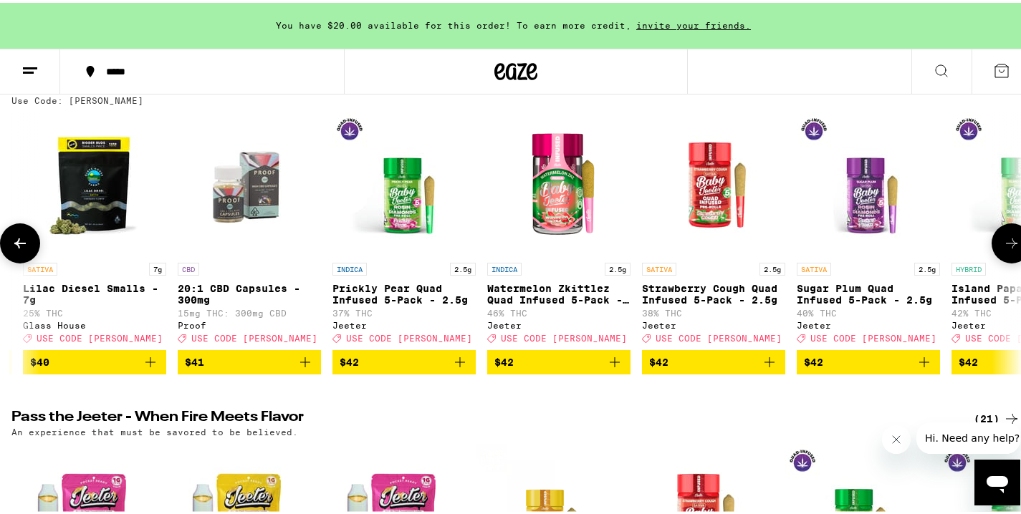
scroll to position [0, 13341]
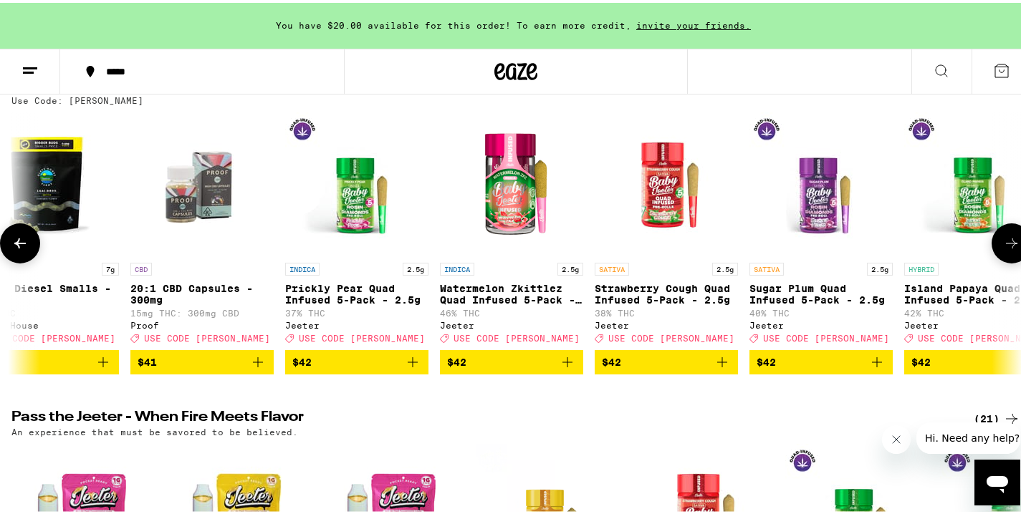
click at [213, 188] on img "Open page for 20:1 CBD Capsules - 300mg from Proof" at bounding box center [201, 181] width 143 height 143
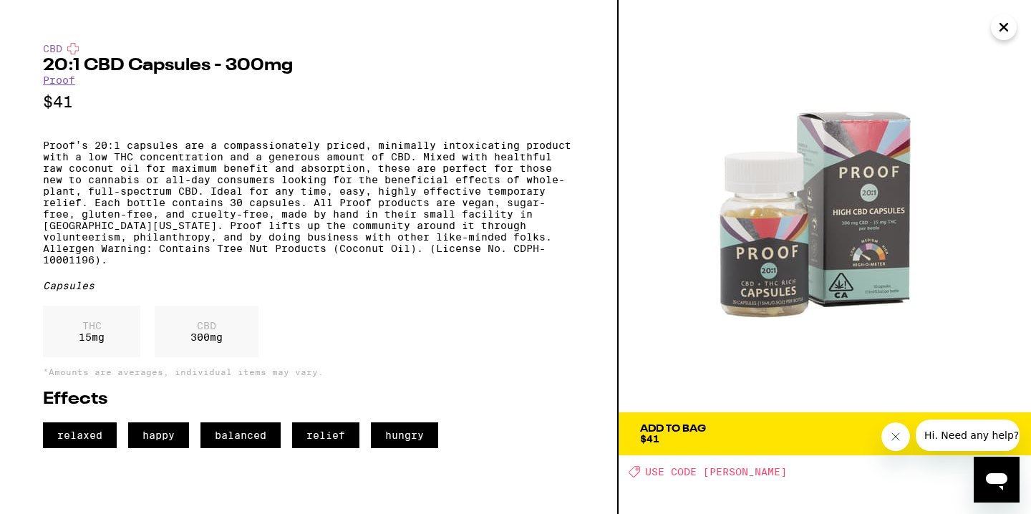
click at [360, 341] on div "THC 15 mg CBD 300 mg" at bounding box center [308, 335] width 531 height 59
click at [993, 30] on button "Close" at bounding box center [1004, 27] width 26 height 26
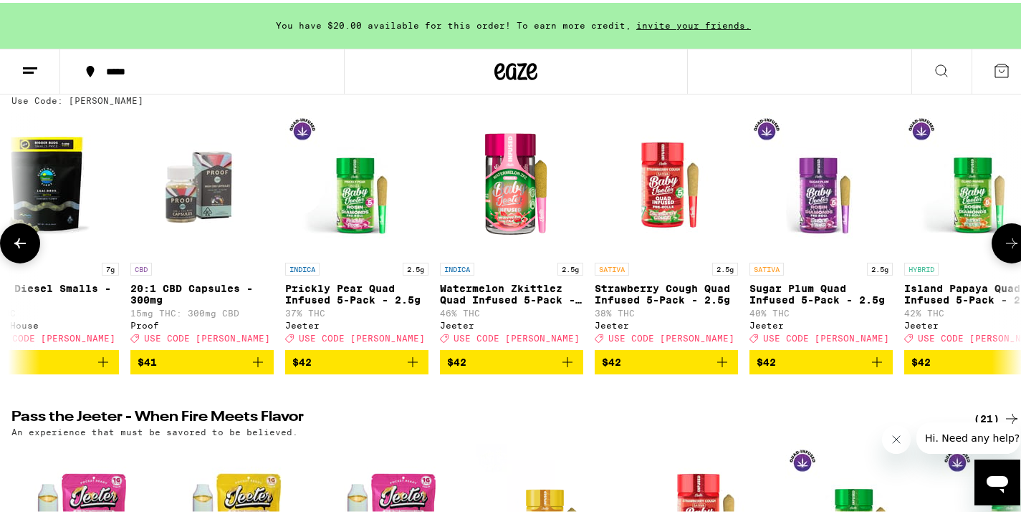
click at [24, 239] on icon at bounding box center [19, 240] width 17 height 17
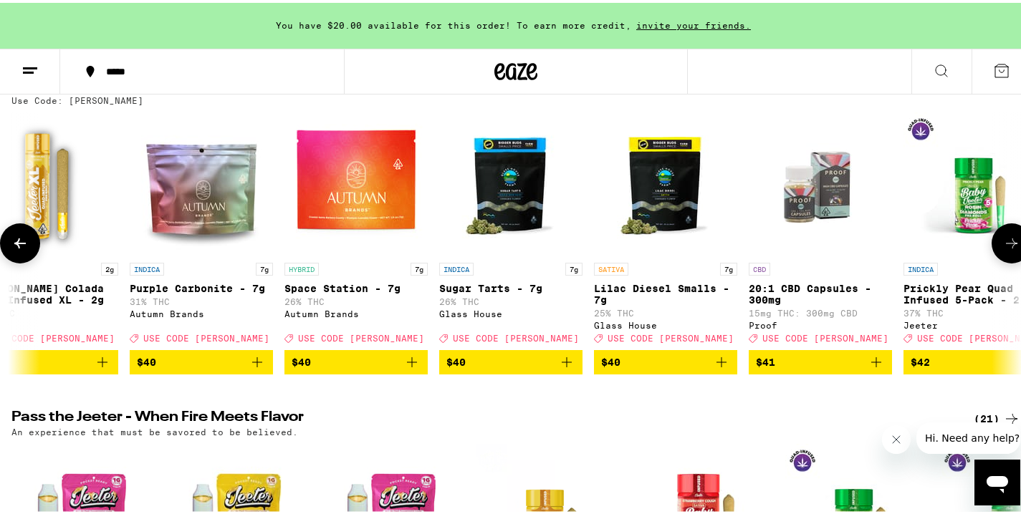
scroll to position [0, 12500]
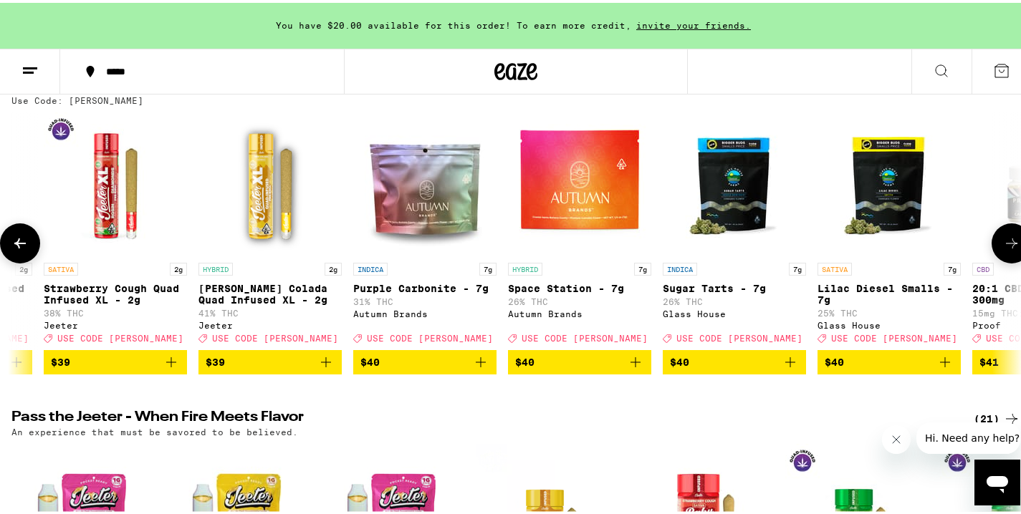
click at [24, 239] on icon at bounding box center [19, 240] width 17 height 17
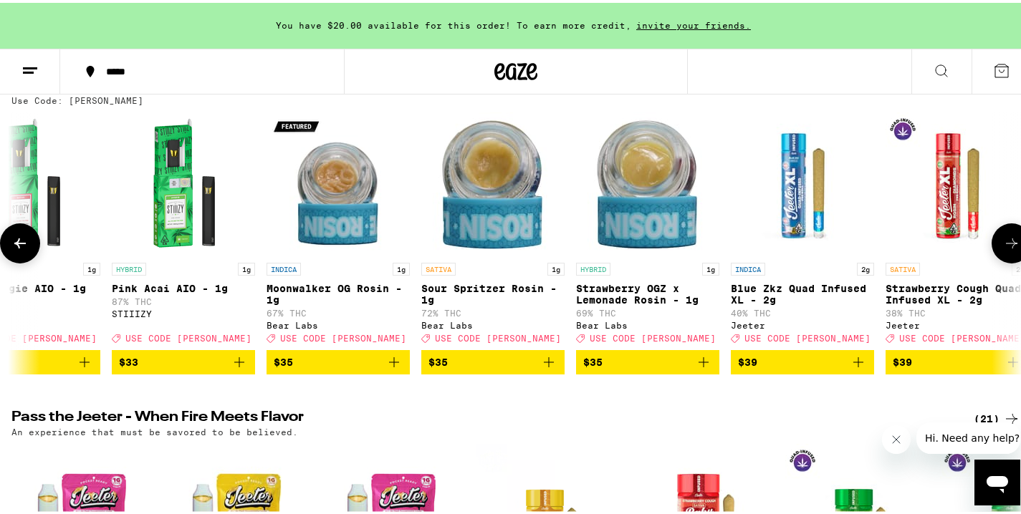
click at [24, 239] on icon at bounding box center [19, 240] width 17 height 17
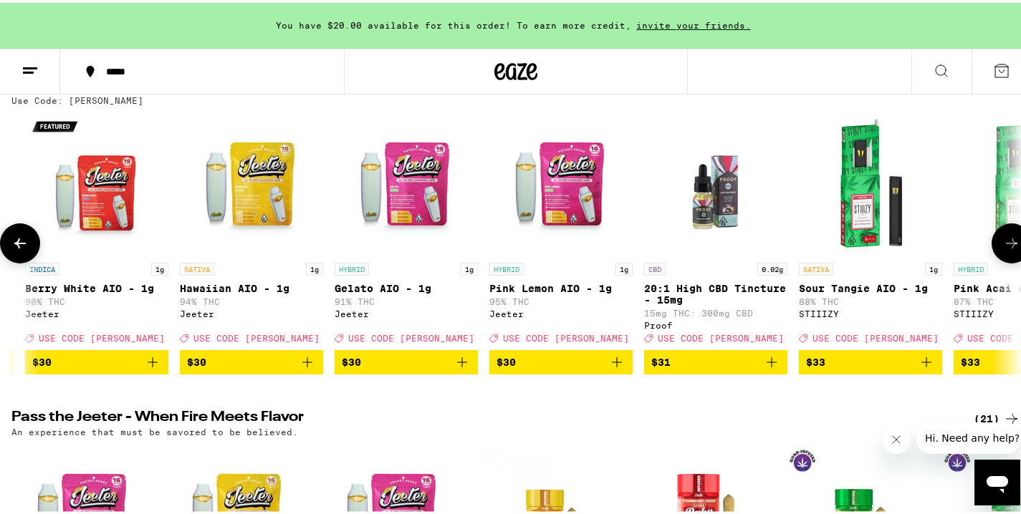
click at [24, 239] on icon at bounding box center [19, 240] width 17 height 17
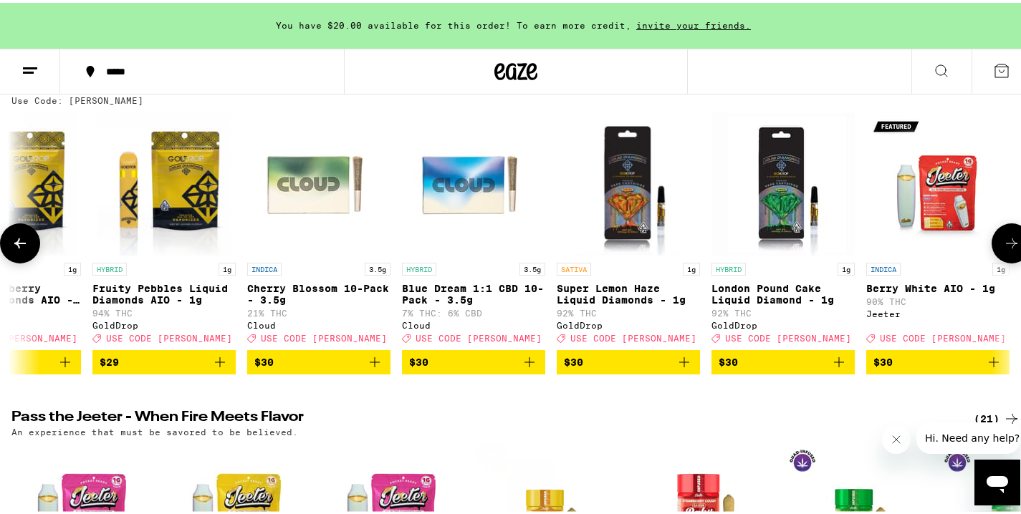
scroll to position [0, 9975]
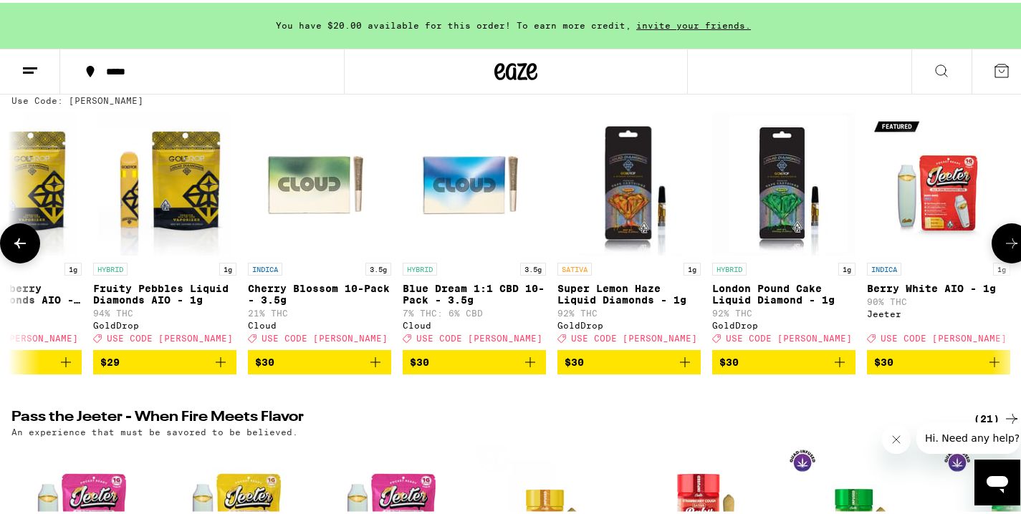
click at [24, 239] on icon at bounding box center [19, 240] width 17 height 17
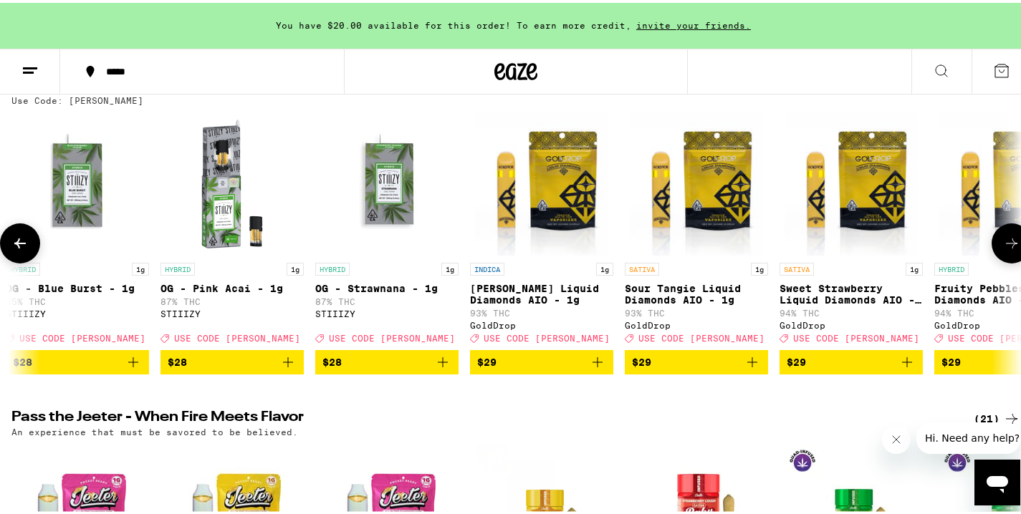
scroll to position [0, 9133]
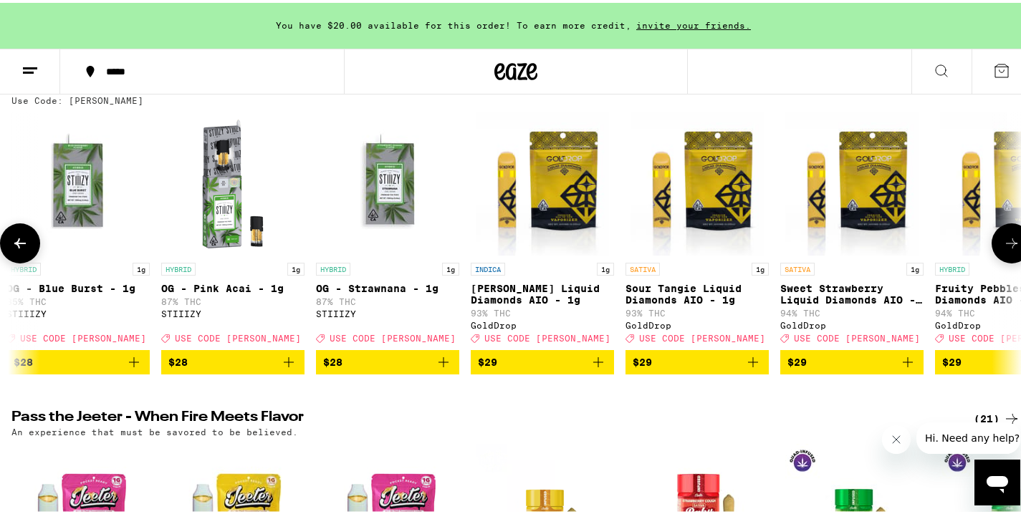
click at [24, 239] on icon at bounding box center [19, 240] width 17 height 17
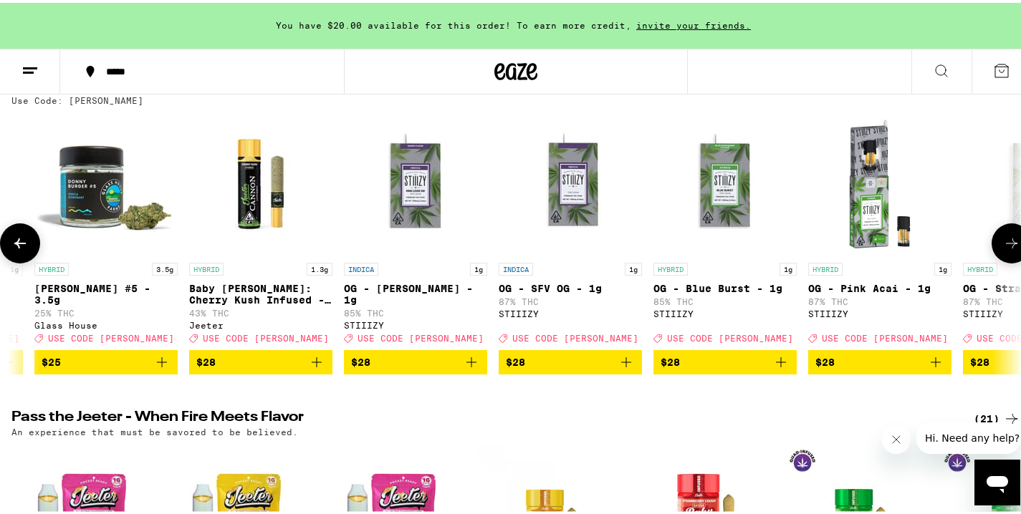
scroll to position [0, 8292]
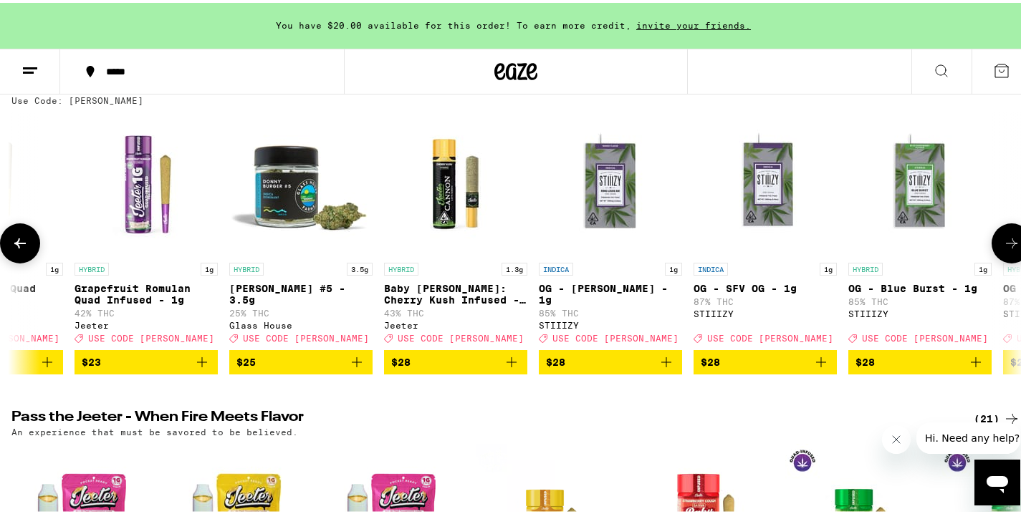
click at [1003, 248] on icon at bounding box center [1011, 240] width 17 height 17
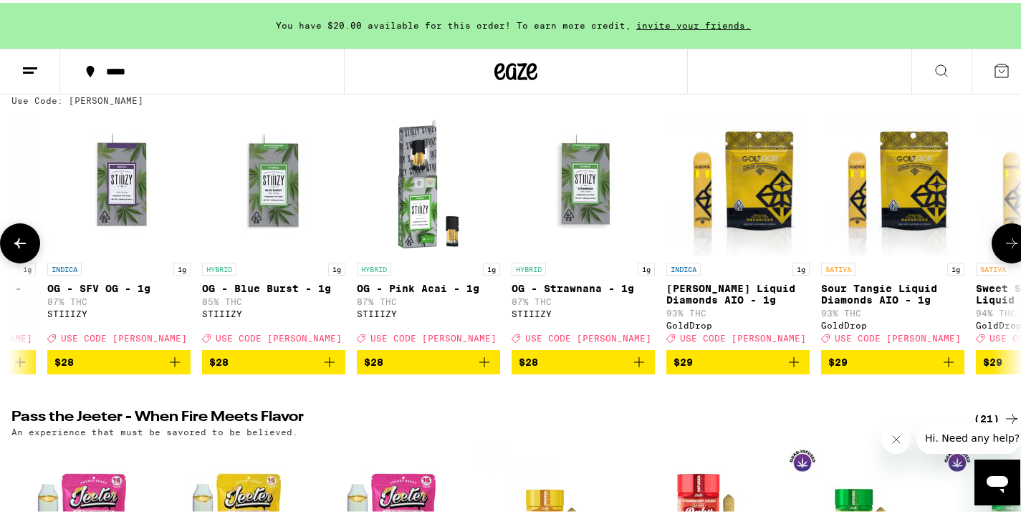
scroll to position [0, 9133]
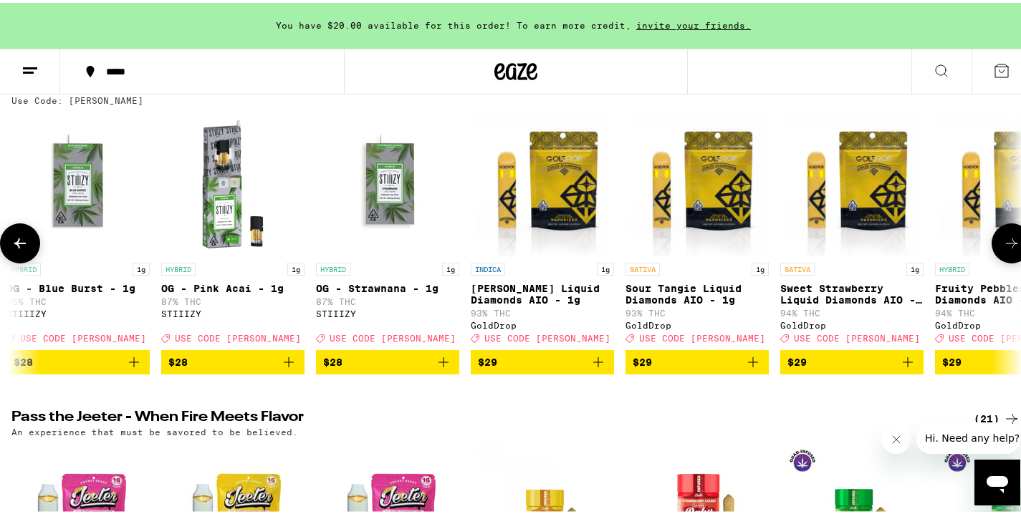
click at [28, 241] on icon at bounding box center [19, 240] width 17 height 17
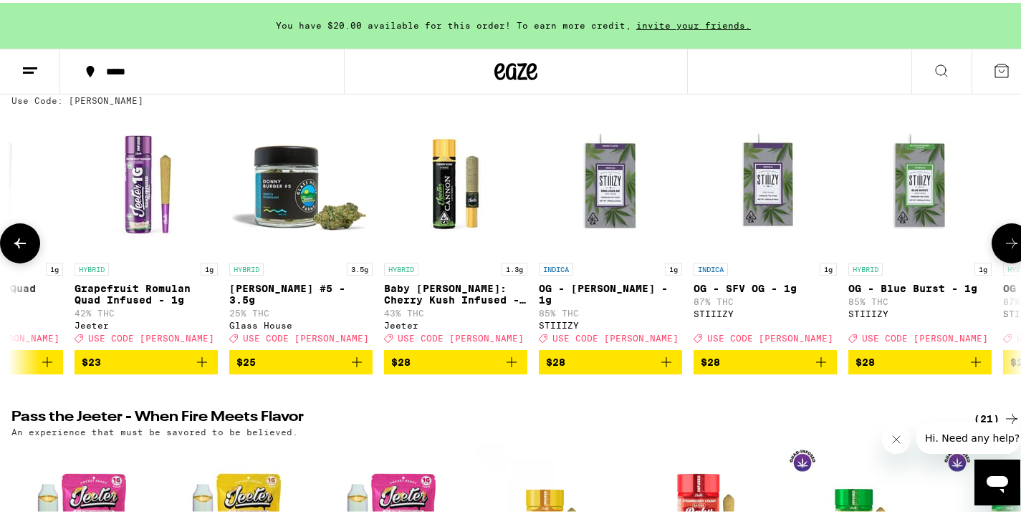
click at [28, 241] on icon at bounding box center [19, 240] width 17 height 17
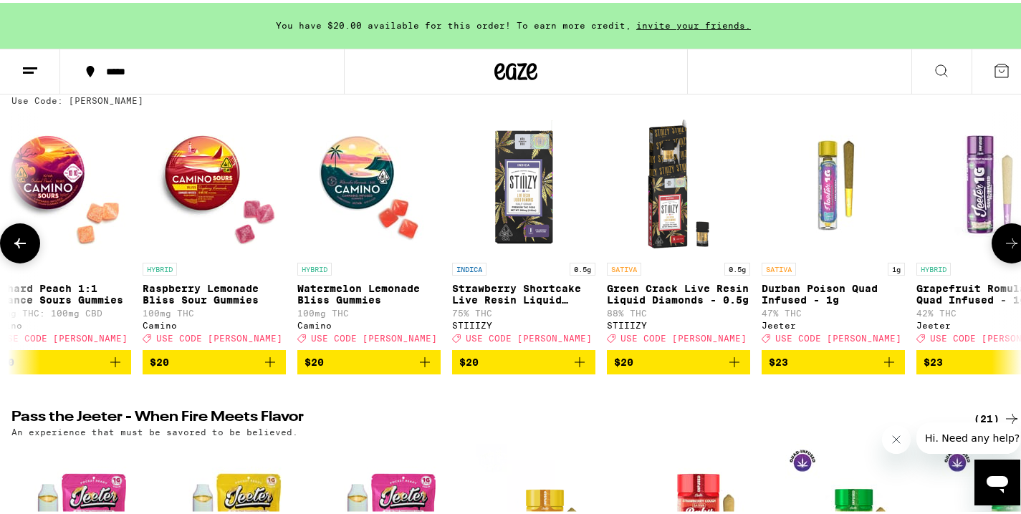
click at [28, 241] on icon at bounding box center [19, 240] width 17 height 17
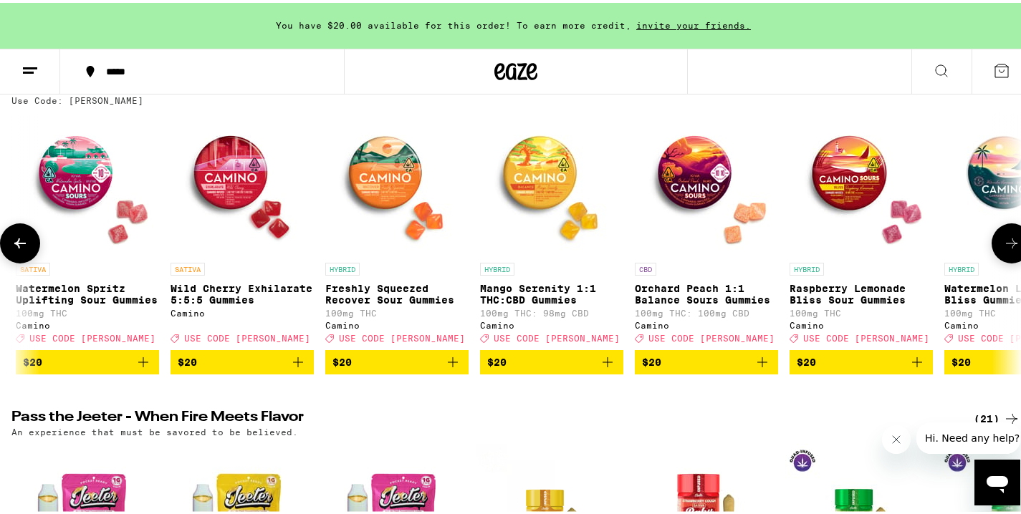
scroll to position [0, 6608]
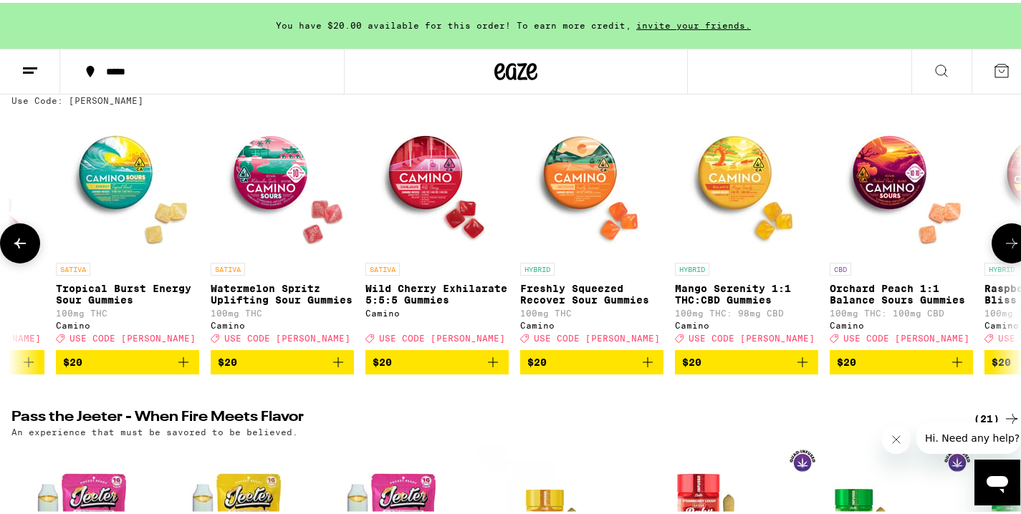
click at [1003, 249] on icon at bounding box center [1011, 240] width 17 height 17
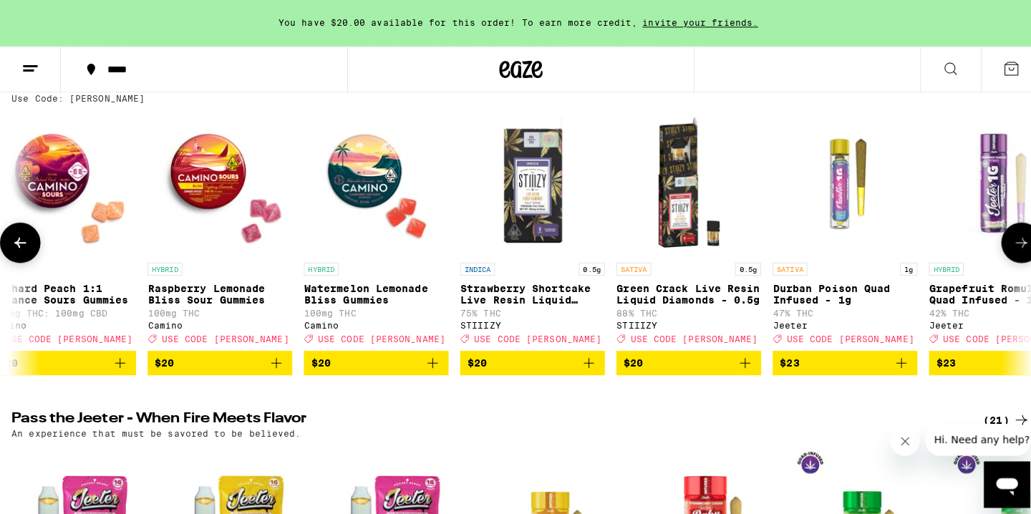
scroll to position [0, 7450]
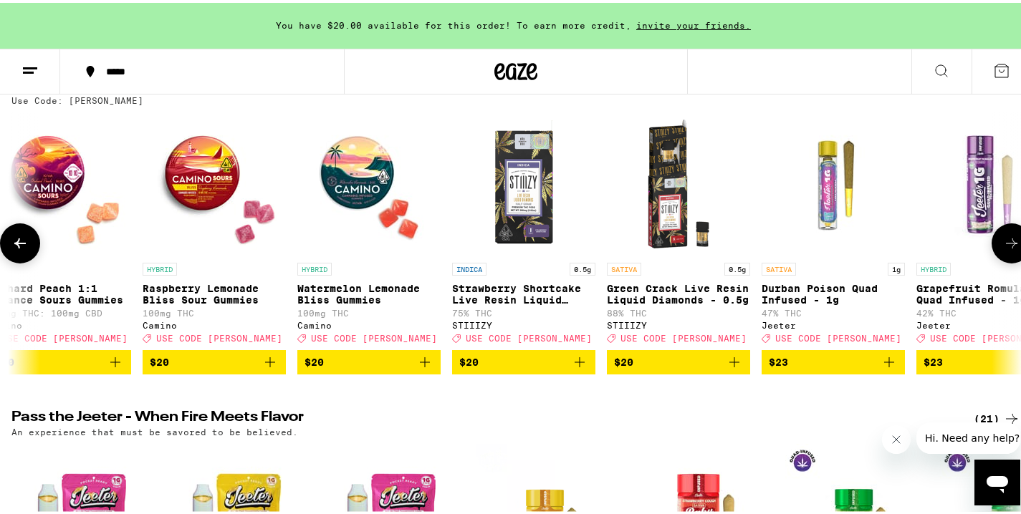
click at [683, 205] on img "Open page for Green Crack Live Resin Liquid Diamonds - 0.5g from STIIIZY" at bounding box center [678, 181] width 143 height 143
